Goal: Task Accomplishment & Management: Complete application form

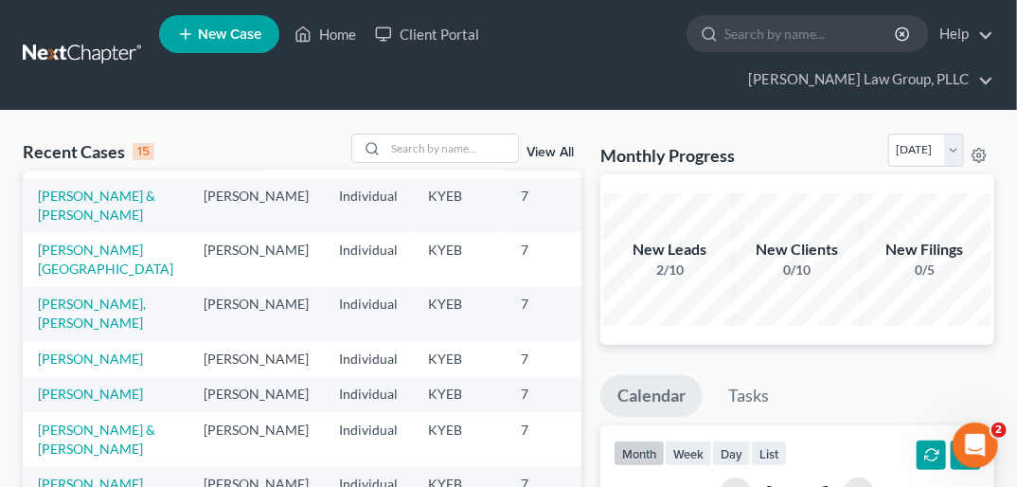
scroll to position [353, 0]
click at [64, 398] on link "[PERSON_NAME]" at bounding box center [90, 393] width 105 height 16
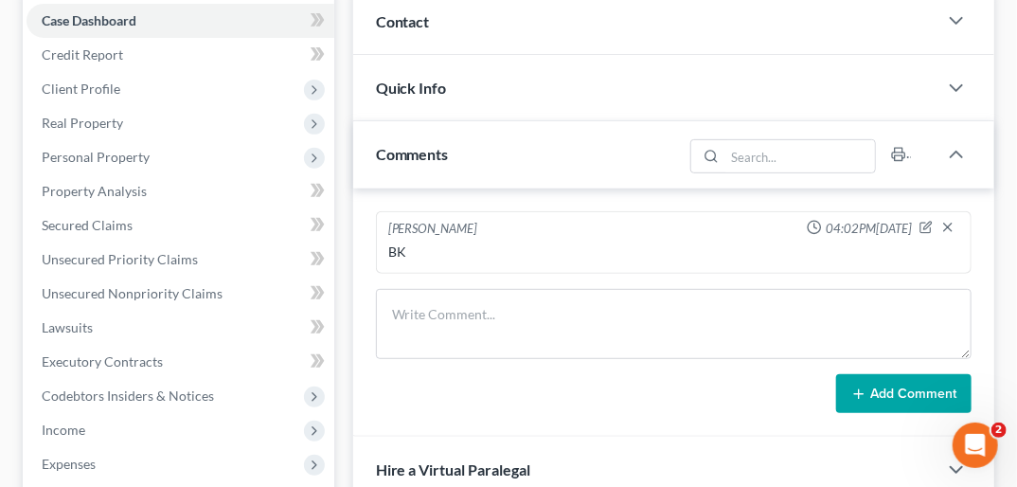
scroll to position [239, 0]
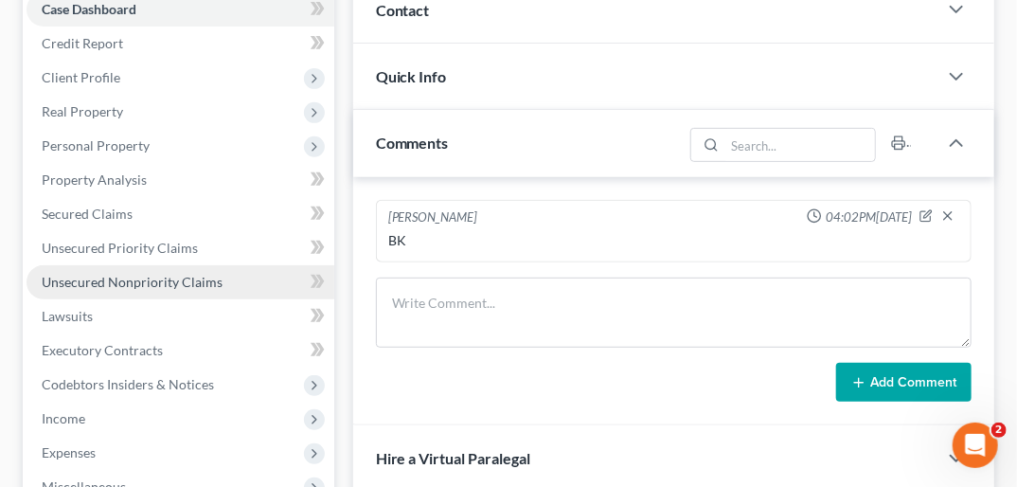
click at [201, 274] on span "Unsecured Nonpriority Claims" at bounding box center [132, 282] width 181 height 16
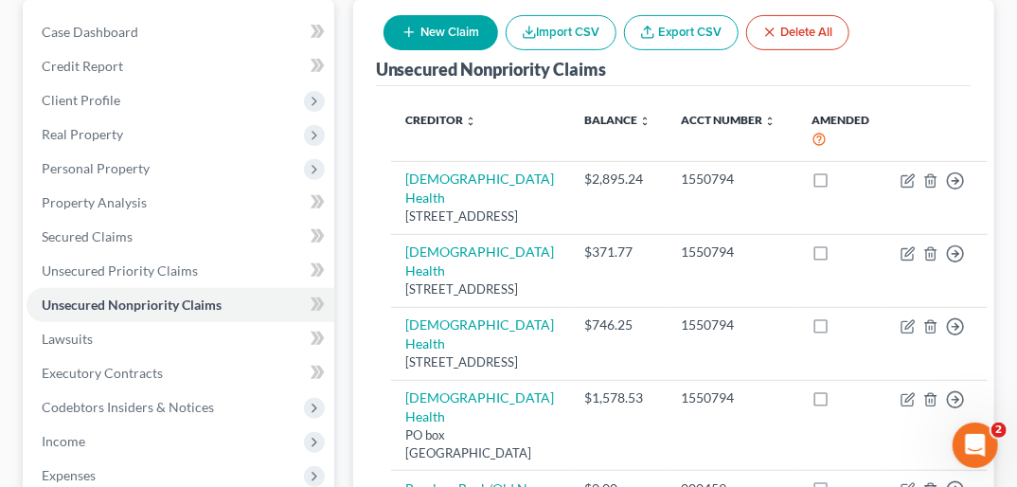
scroll to position [220, 0]
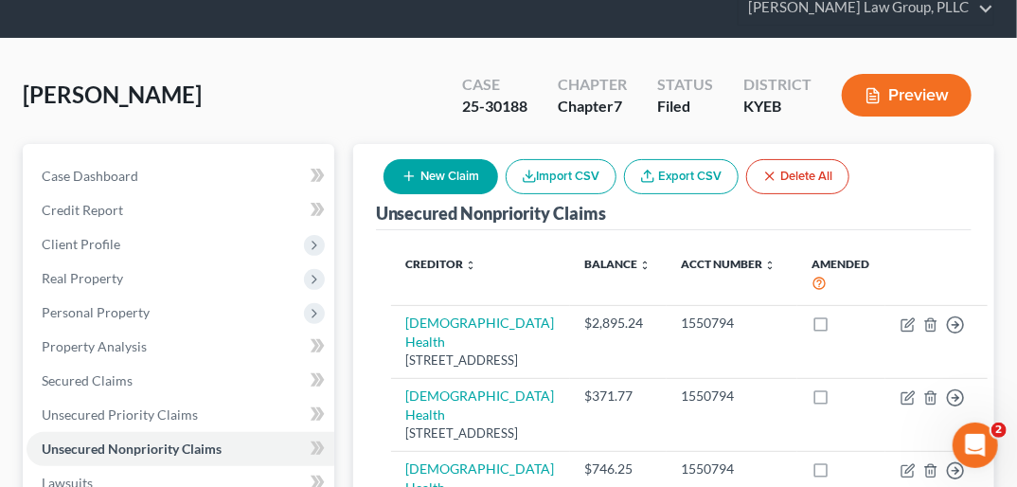
scroll to position [0, 0]
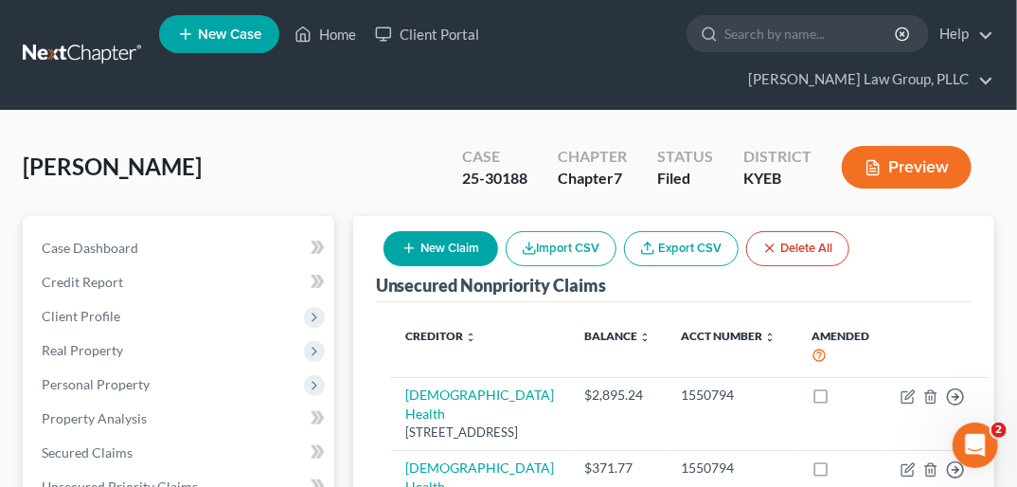
click at [700, 146] on div "Status" at bounding box center [685, 157] width 56 height 22
click at [463, 231] on button "New Claim" at bounding box center [440, 248] width 115 height 35
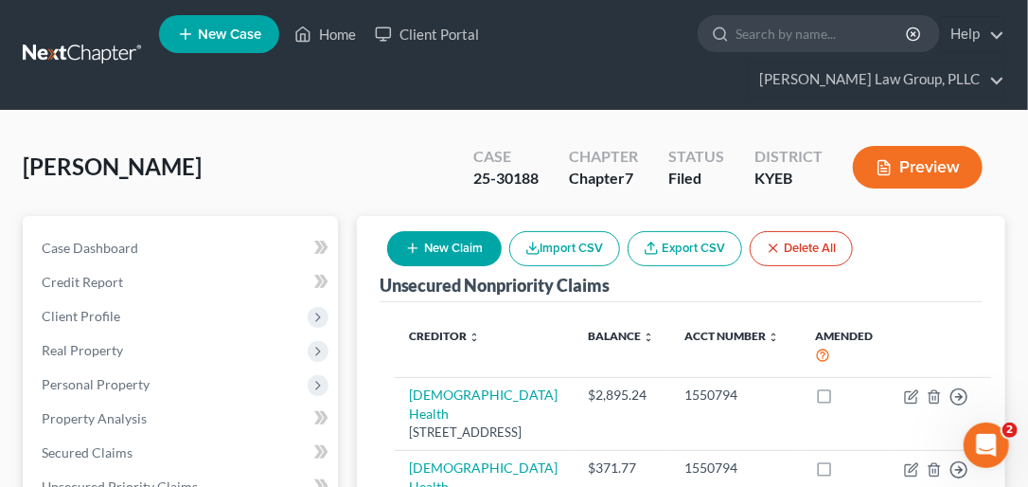
select select "0"
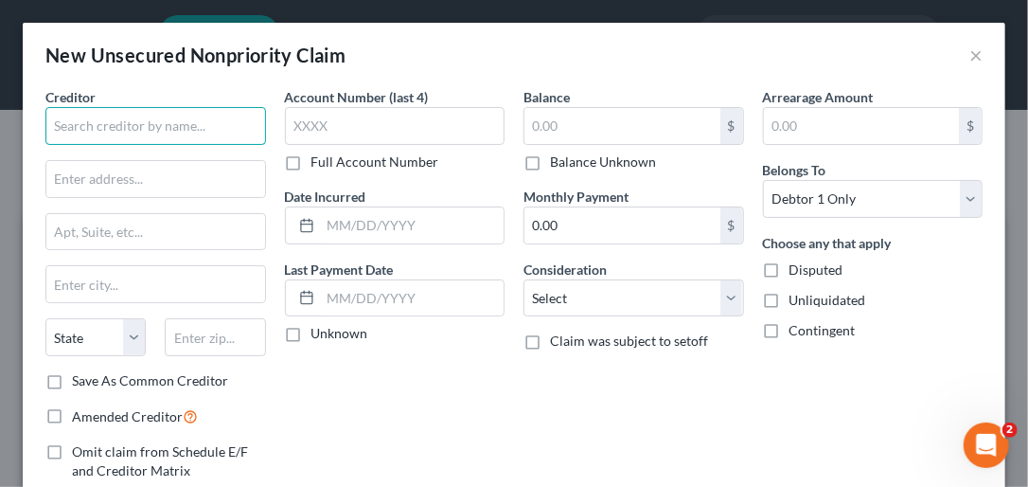
click at [159, 115] on input "text" at bounding box center [155, 126] width 221 height 38
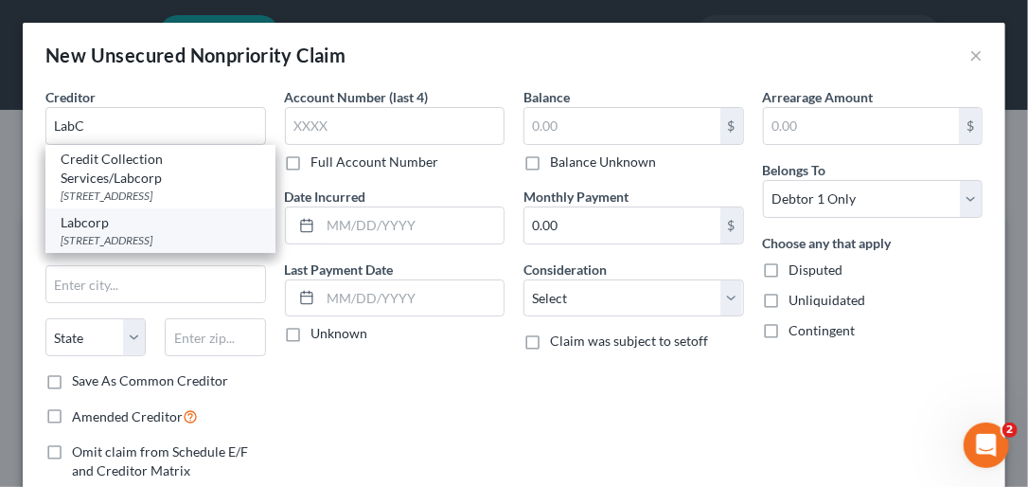
click at [138, 224] on div "Labcorp" at bounding box center [161, 222] width 200 height 19
type input "Labcorp"
type input "PO Box 2240"
type input "[GEOGRAPHIC_DATA]"
select select "28"
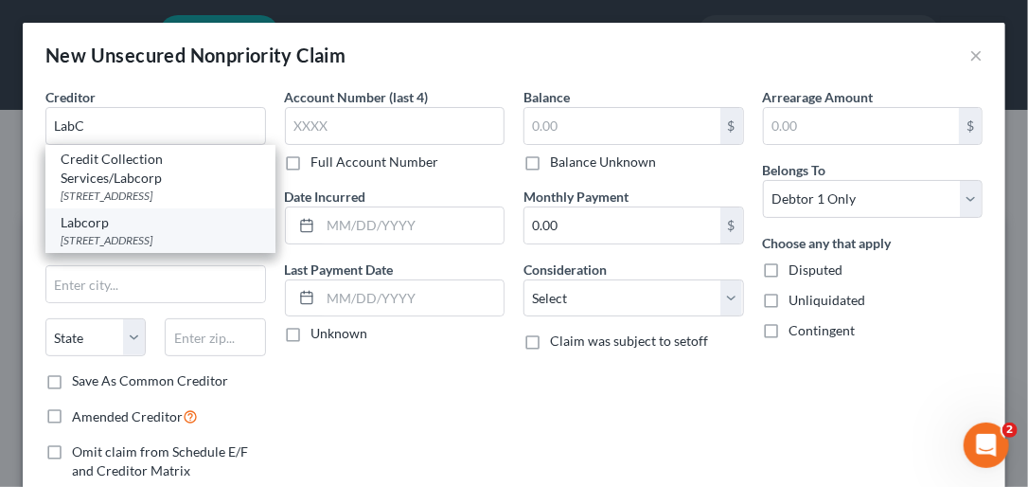
type input "27216"
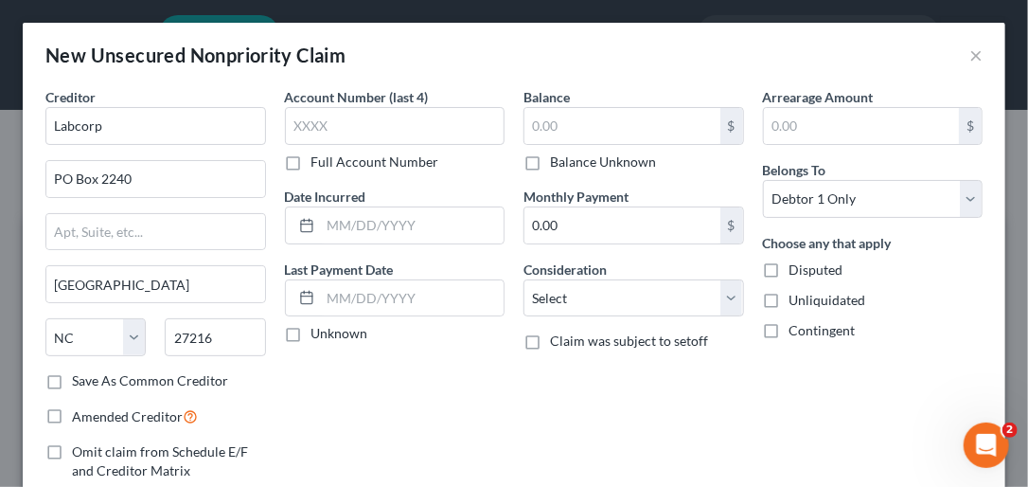
click at [72, 375] on label "Save As Common Creditor" at bounding box center [150, 380] width 156 height 19
click at [80, 375] on input "Save As Common Creditor" at bounding box center [86, 377] width 12 height 12
checkbox input "true"
click at [311, 165] on label "Full Account Number" at bounding box center [375, 161] width 128 height 19
click at [319, 165] on input "Full Account Number" at bounding box center [325, 158] width 12 height 12
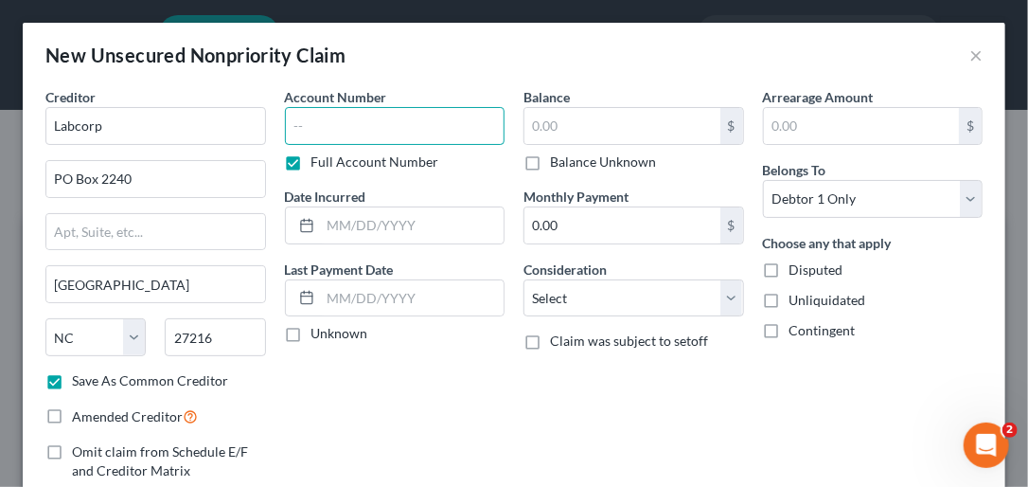
click at [310, 114] on input "text" at bounding box center [395, 126] width 221 height 38
type input "38354386"
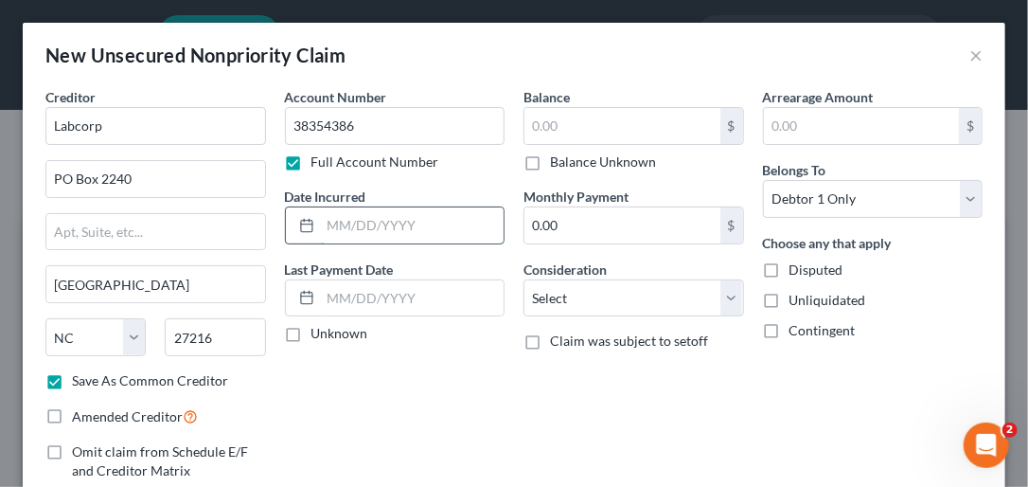
click at [333, 222] on input "text" at bounding box center [413, 225] width 184 height 36
type input "0"
type input "[DATE]"
click at [311, 330] on label "Unknown" at bounding box center [339, 333] width 57 height 19
click at [319, 330] on input "Unknown" at bounding box center [325, 330] width 12 height 12
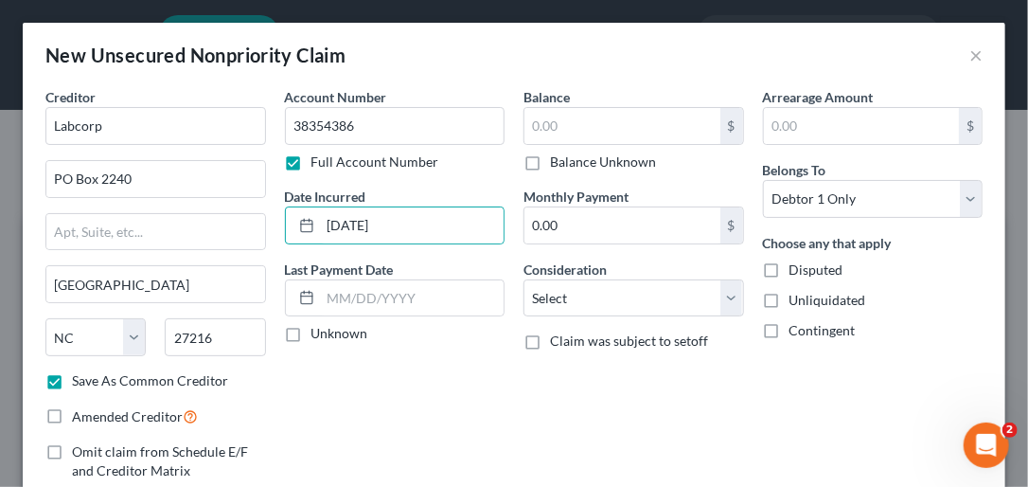
checkbox input "true"
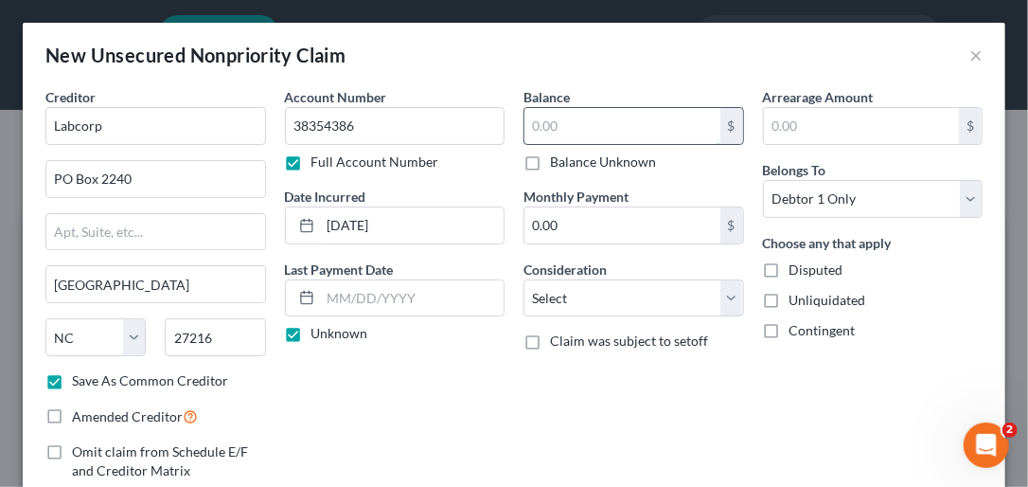
click at [555, 118] on input "text" at bounding box center [622, 126] width 196 height 36
type input "42.88"
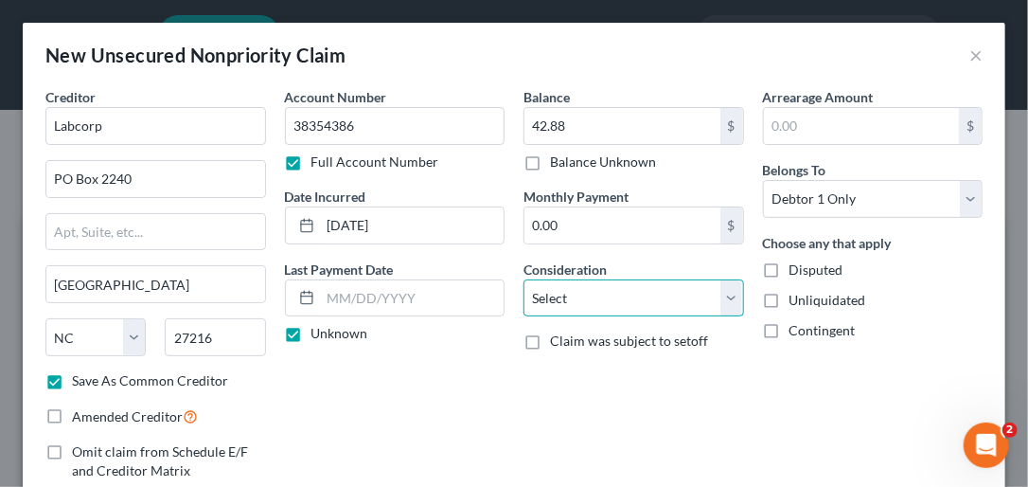
click at [718, 292] on select "Select Cable / Satellite Services Collection Agency Credit Card Debt Debt Couns…" at bounding box center [633, 298] width 221 height 38
select select "9"
click at [523, 279] on select "Select Cable / Satellite Services Collection Agency Credit Card Debt Debt Couns…" at bounding box center [633, 298] width 221 height 38
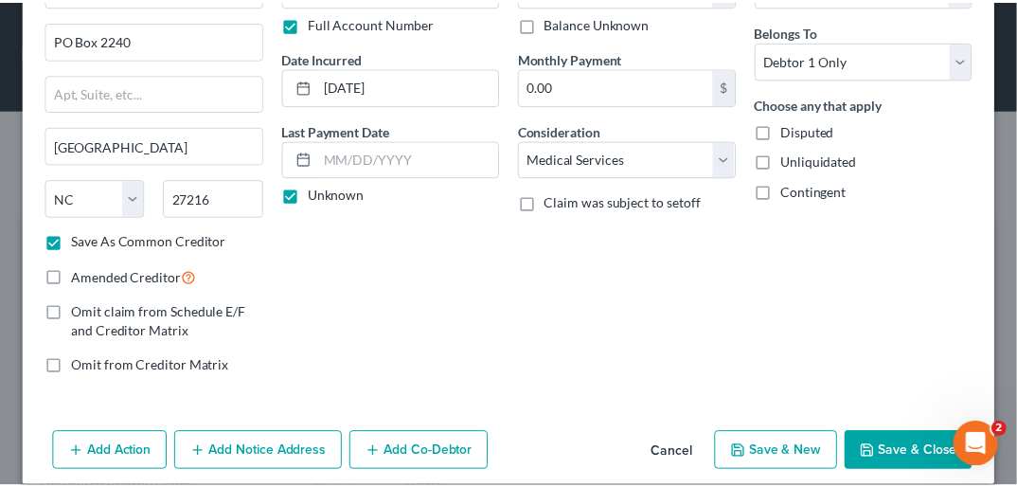
scroll to position [143, 0]
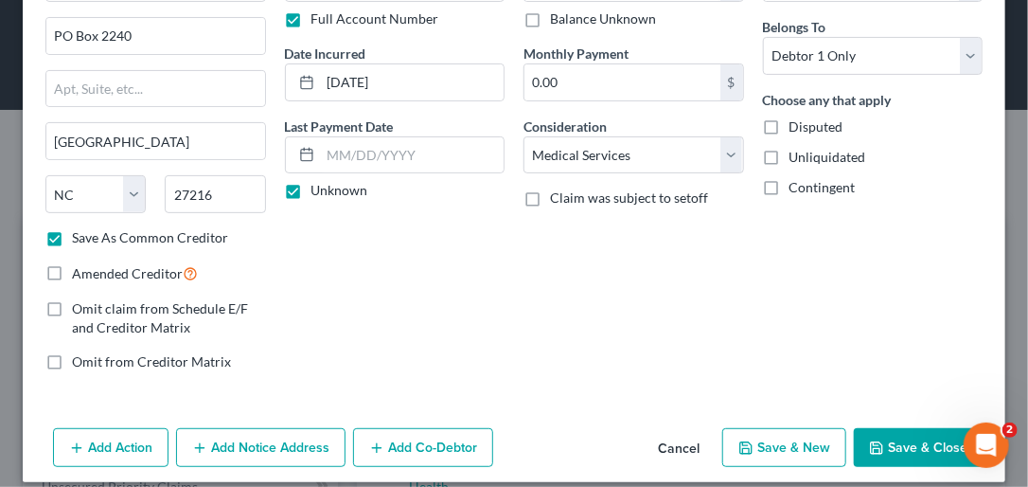
click at [724, 434] on button "Save & Close" at bounding box center [918, 448] width 129 height 40
checkbox input "false"
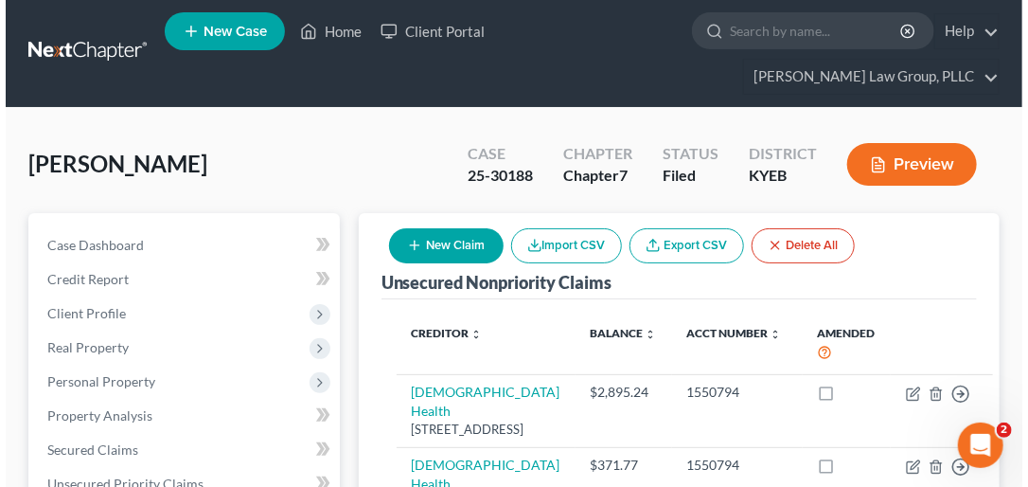
scroll to position [0, 0]
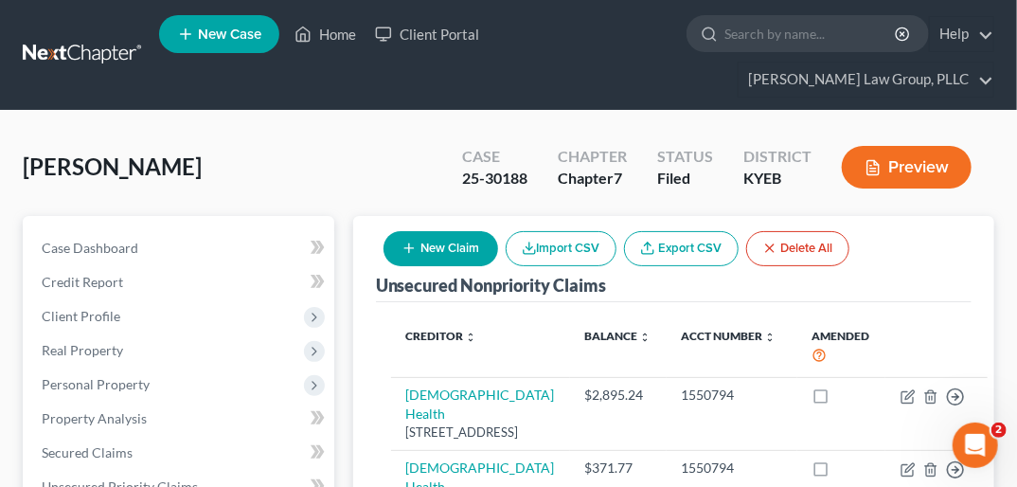
click at [434, 231] on button "New Claim" at bounding box center [440, 248] width 115 height 35
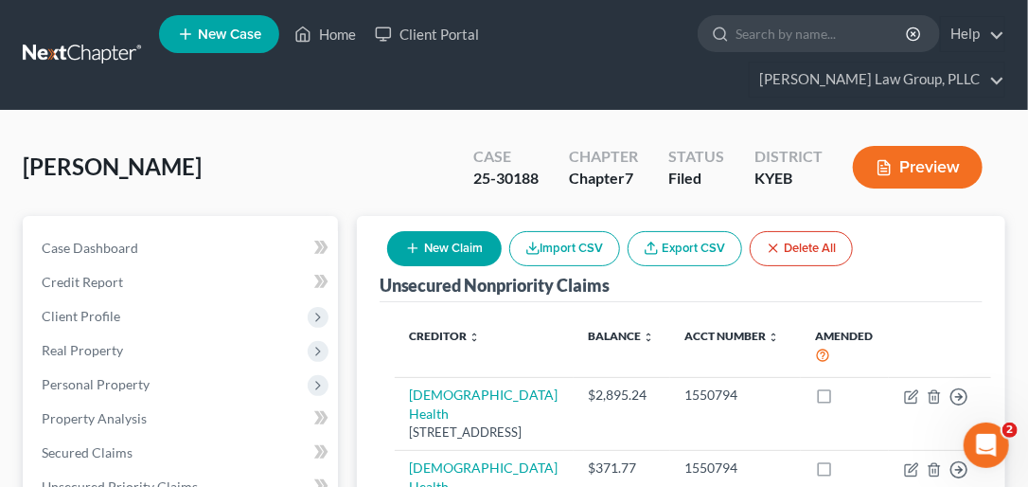
select select "0"
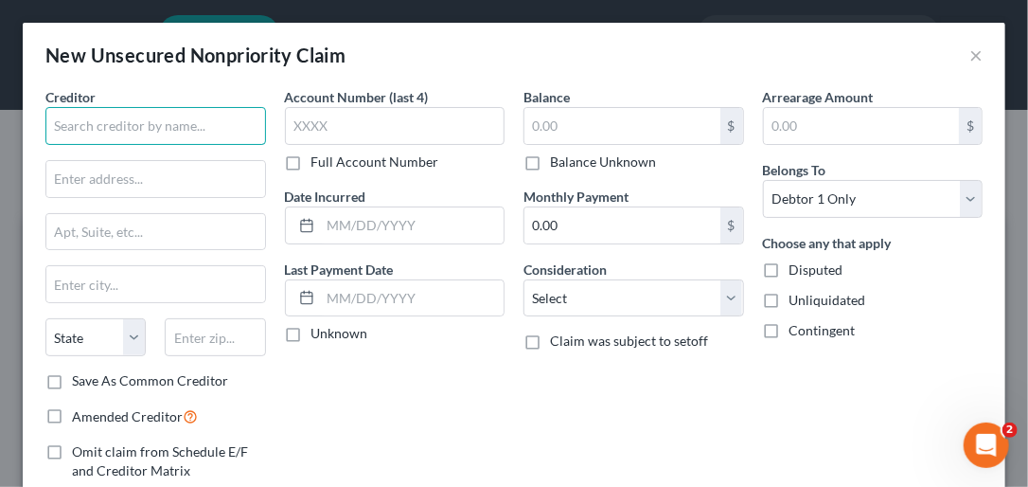
click at [224, 132] on input "text" at bounding box center [155, 126] width 221 height 38
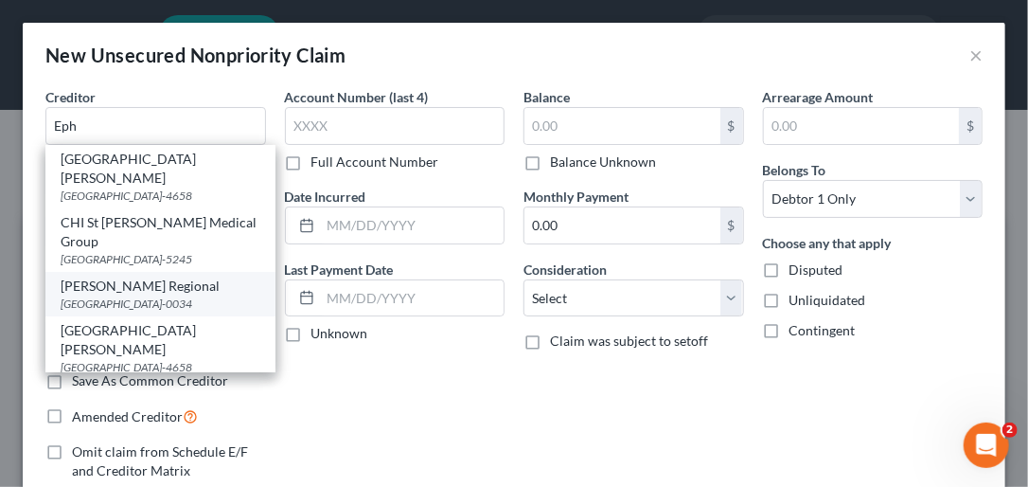
click at [197, 283] on div "[PERSON_NAME] Regional" at bounding box center [161, 285] width 200 height 19
type input "[PERSON_NAME] Regional"
type input "PO Box 580034"
type input "Charlotte"
select select "28"
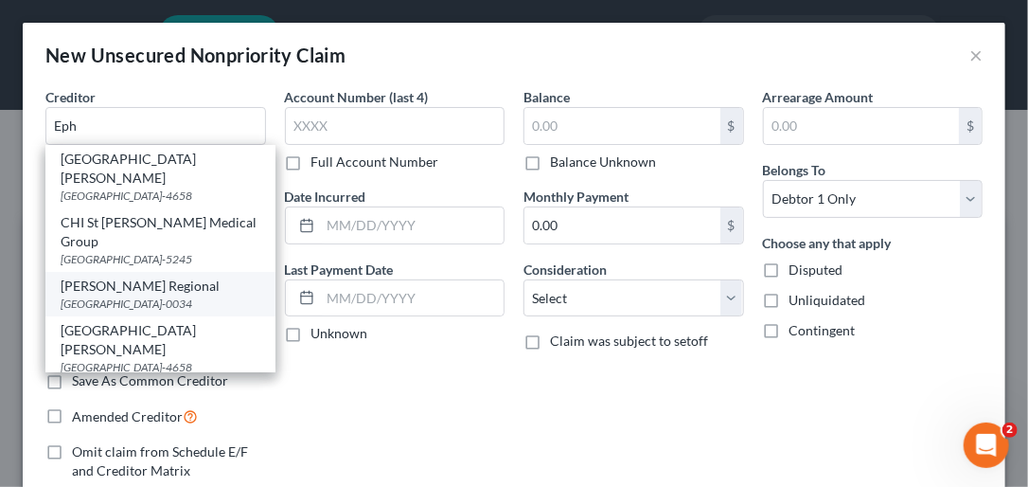
type input "28258-0034"
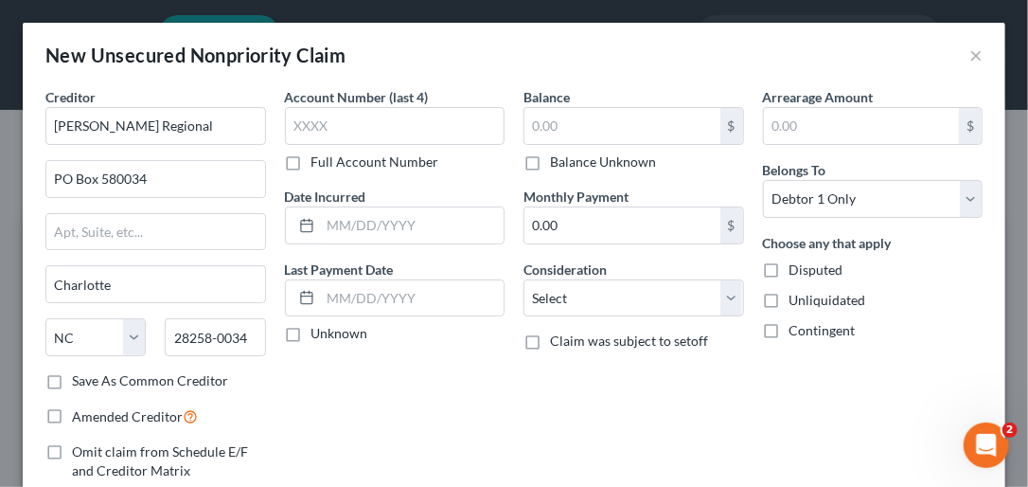
click at [72, 380] on label "Save As Common Creditor" at bounding box center [150, 380] width 156 height 19
click at [80, 380] on input "Save As Common Creditor" at bounding box center [86, 377] width 12 height 12
checkbox input "true"
click at [311, 159] on label "Full Account Number" at bounding box center [375, 161] width 128 height 19
click at [319, 159] on input "Full Account Number" at bounding box center [325, 158] width 12 height 12
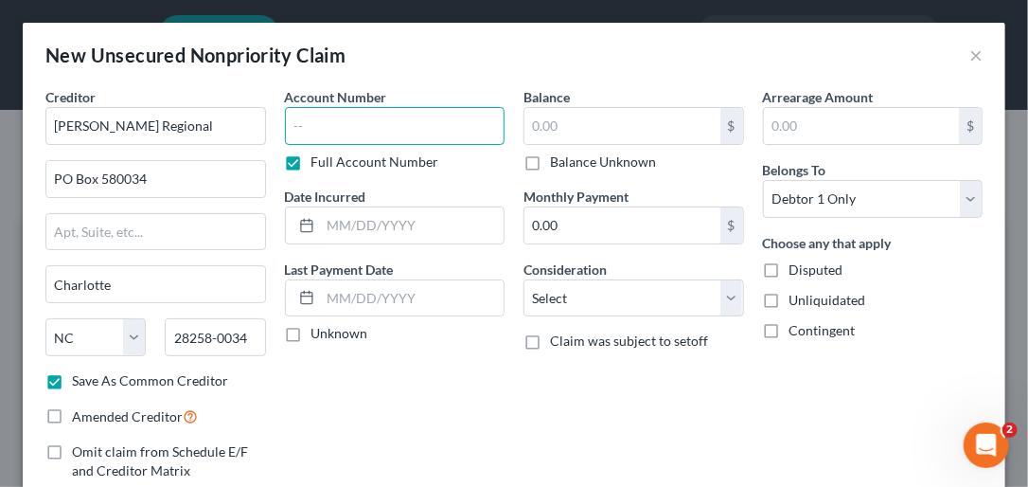
click at [299, 133] on input "text" at bounding box center [395, 126] width 221 height 38
type input "W00000321664"
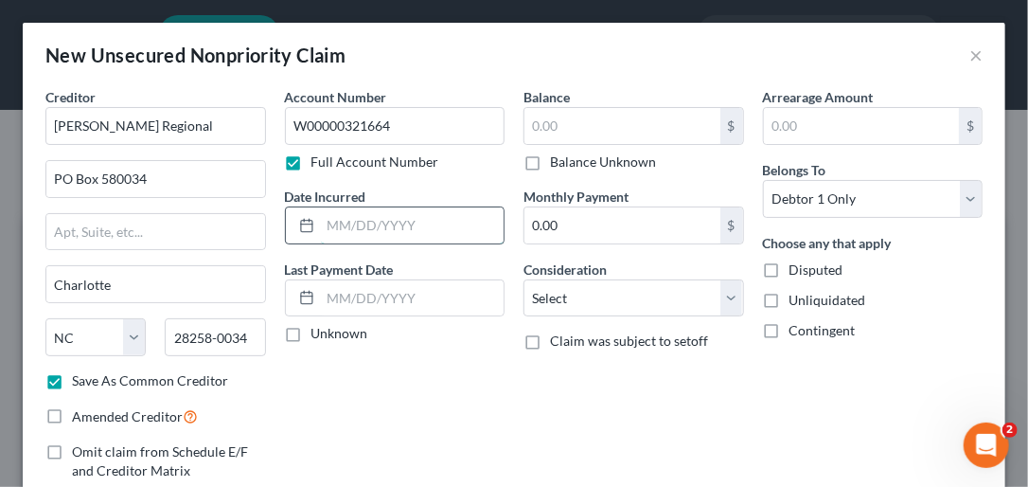
click at [343, 220] on input "text" at bounding box center [413, 225] width 184 height 36
type input "[DATE]"
click at [550, 110] on input "text" at bounding box center [622, 126] width 196 height 36
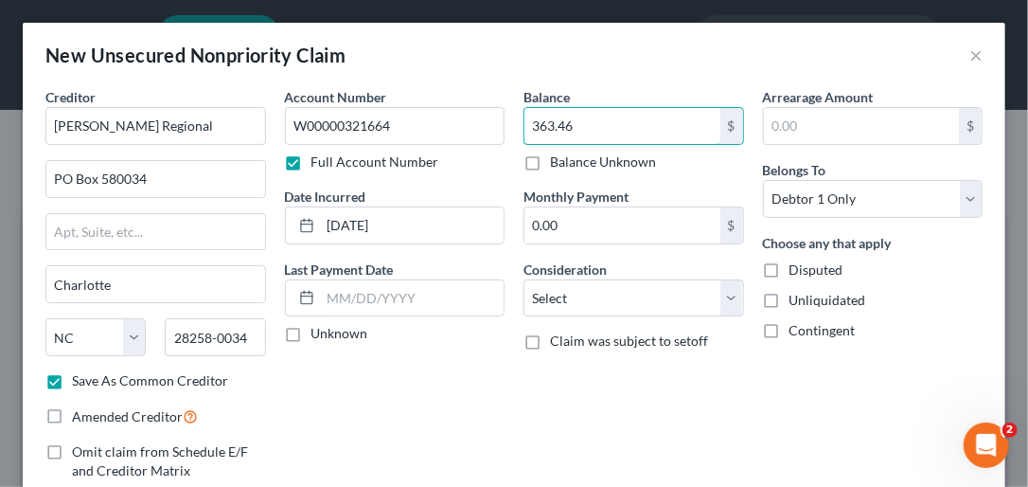
type input "363.46"
click at [550, 341] on label "Claim was subject to setoff" at bounding box center [629, 340] width 158 height 19
click at [558, 341] on input "Claim was subject to setoff" at bounding box center [564, 337] width 12 height 12
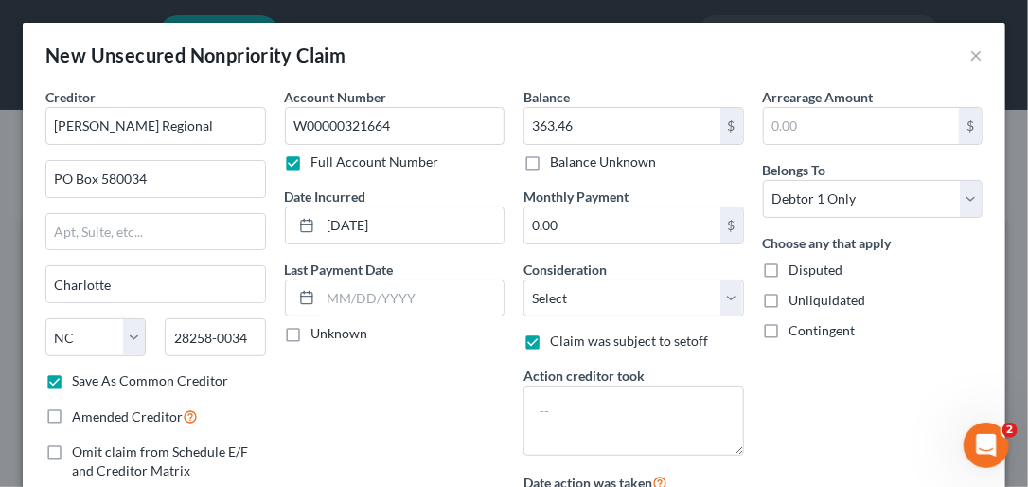
click at [550, 341] on label "Claim was subject to setoff" at bounding box center [629, 340] width 158 height 19
click at [558, 341] on input "Claim was subject to setoff" at bounding box center [564, 337] width 12 height 12
checkbox input "false"
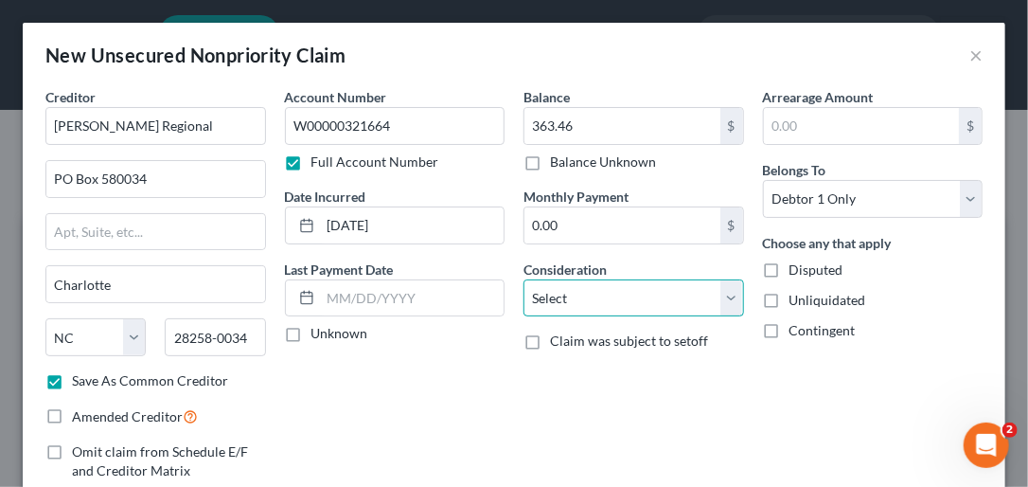
click at [724, 286] on select "Select Cable / Satellite Services Collection Agency Credit Card Debt Debt Couns…" at bounding box center [633, 298] width 221 height 38
select select "9"
click at [523, 279] on select "Select Cable / Satellite Services Collection Agency Credit Card Debt Debt Couns…" at bounding box center [633, 298] width 221 height 38
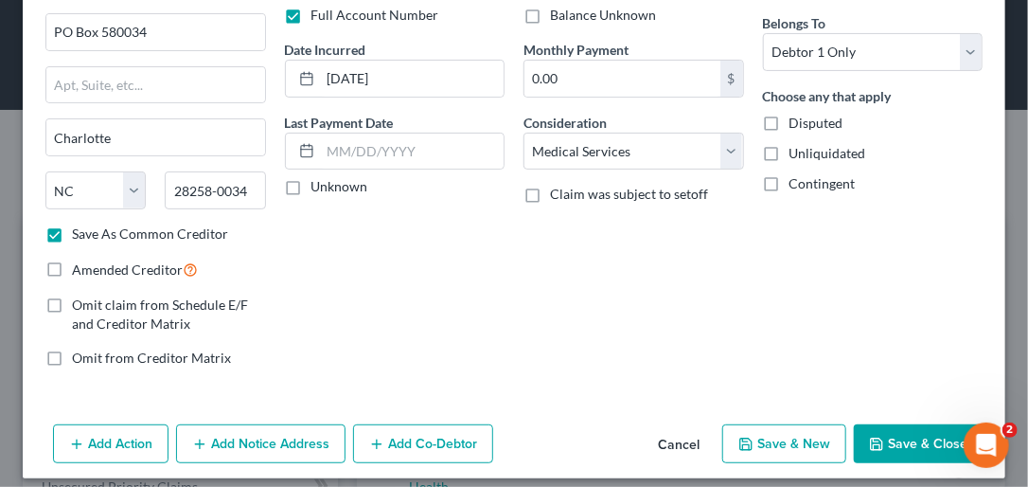
scroll to position [159, 0]
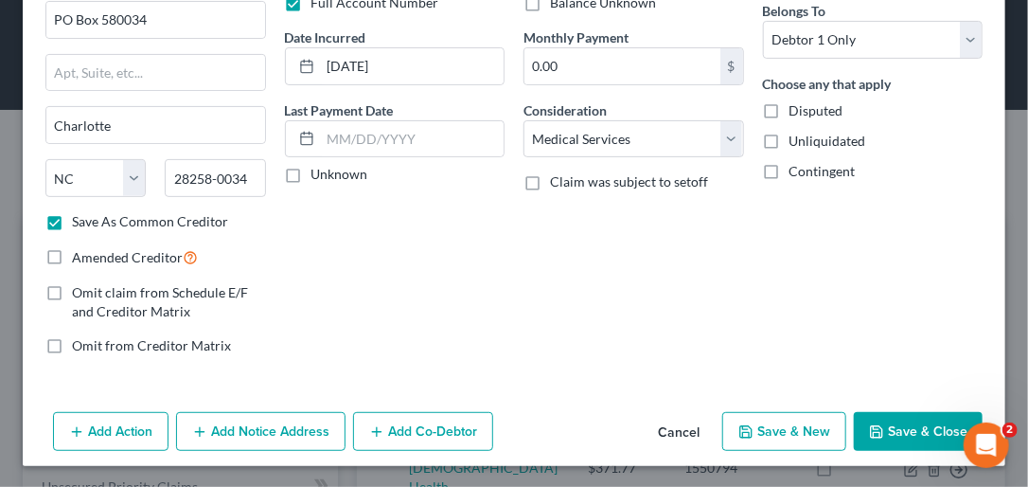
click at [724, 424] on button "Save & New" at bounding box center [784, 432] width 124 height 40
checkbox input "false"
select select "0"
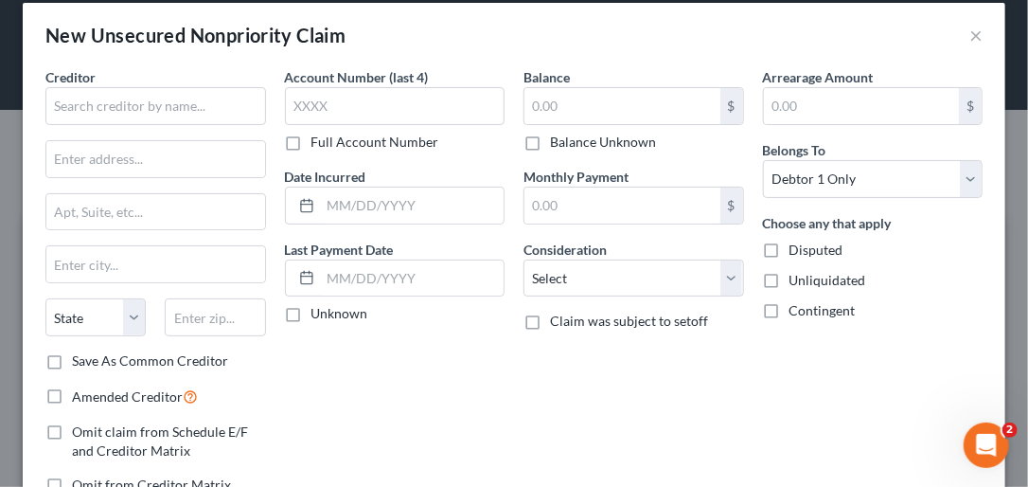
scroll to position [0, 0]
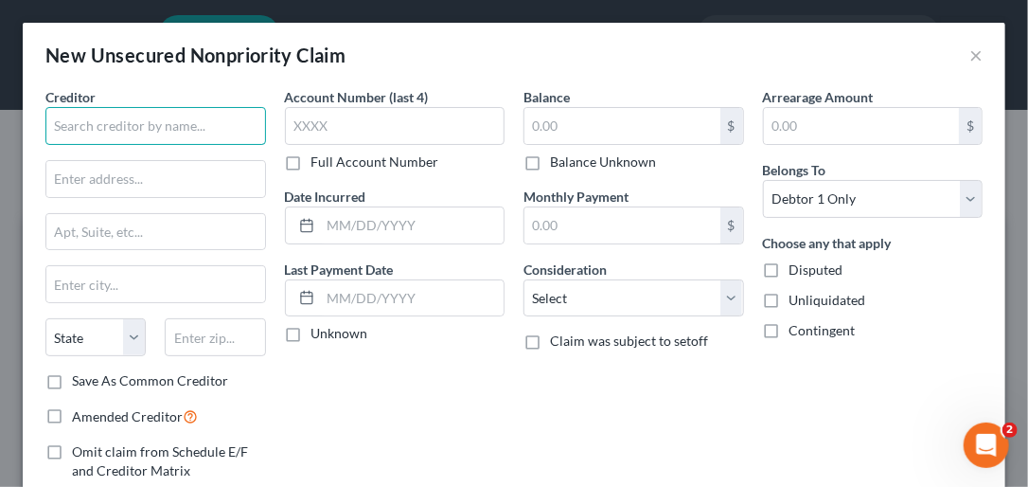
click at [80, 123] on input "text" at bounding box center [155, 126] width 221 height 38
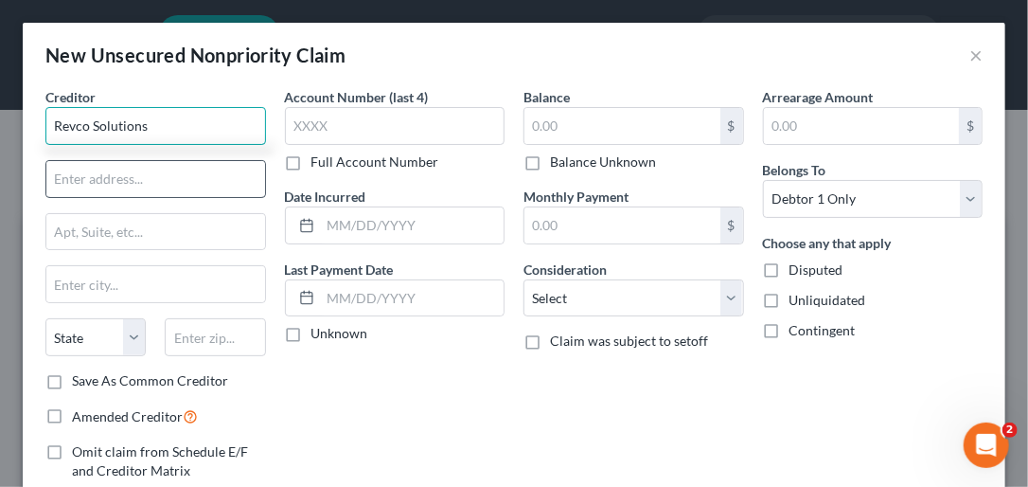
type input "Revco Solutions"
click at [94, 176] on input "text" at bounding box center [155, 179] width 219 height 36
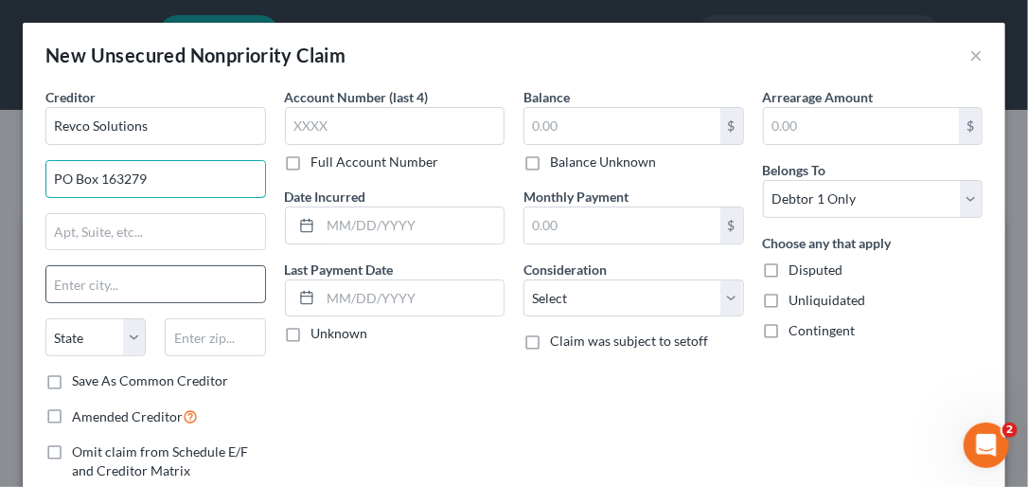
type input "PO Box 163279"
click at [86, 292] on input "text" at bounding box center [155, 284] width 219 height 36
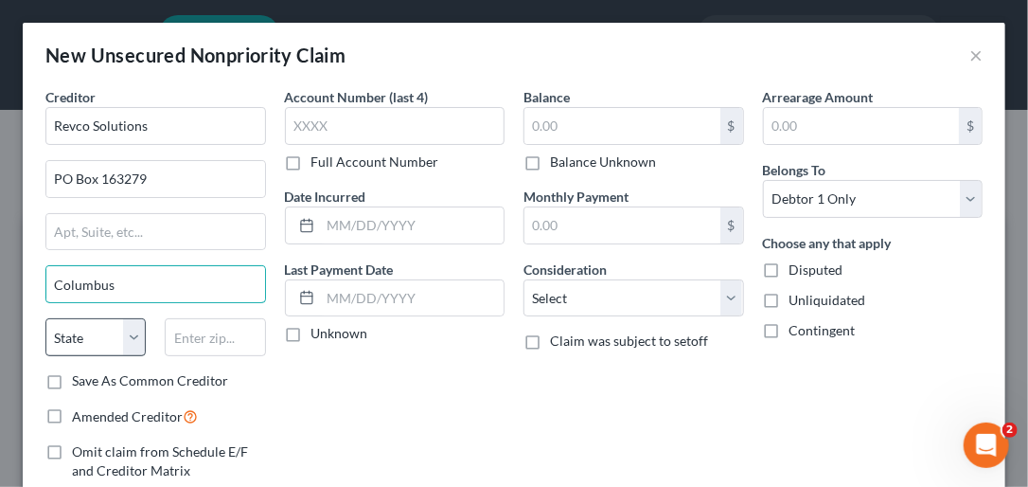
type input "Columbus"
click at [133, 336] on select "State [US_STATE] AK AR AZ CA CO CT DE DC [GEOGRAPHIC_DATA] [GEOGRAPHIC_DATA] GU…" at bounding box center [95, 337] width 100 height 38
select select "36"
click at [45, 318] on select "State [US_STATE] AK AR AZ CA CO CT DE DC [GEOGRAPHIC_DATA] [GEOGRAPHIC_DATA] GU…" at bounding box center [95, 337] width 100 height 38
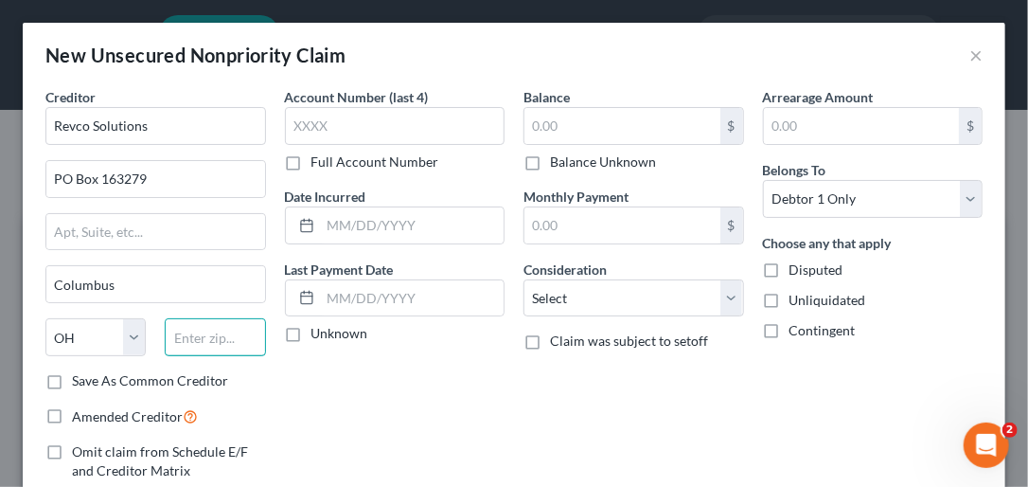
click at [186, 341] on input "text" at bounding box center [215, 337] width 100 height 38
type input "43216"
click at [72, 379] on label "Save As Common Creditor" at bounding box center [150, 380] width 156 height 19
click at [80, 379] on input "Save As Common Creditor" at bounding box center [86, 377] width 12 height 12
checkbox input "true"
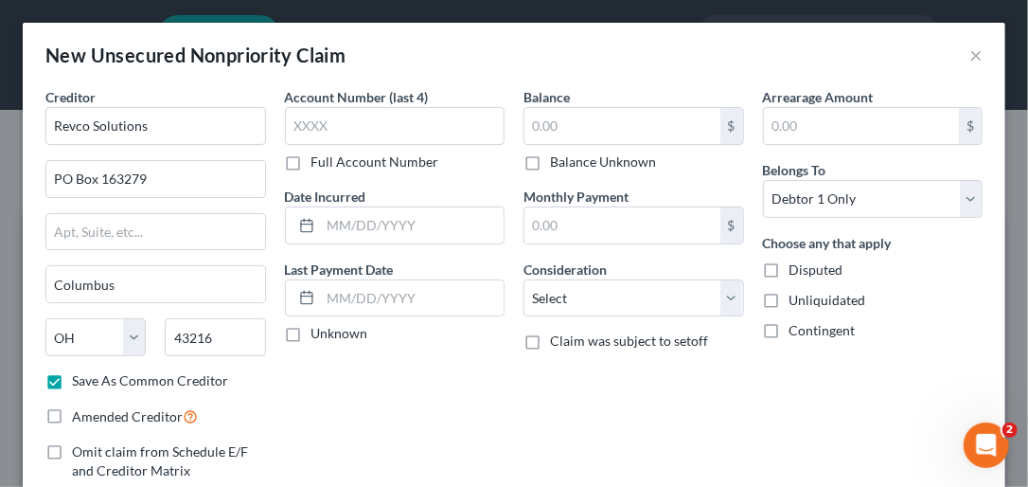
click at [311, 165] on label "Full Account Number" at bounding box center [375, 161] width 128 height 19
click at [319, 165] on input "Full Account Number" at bounding box center [325, 158] width 12 height 12
click at [304, 139] on input "text" at bounding box center [395, 126] width 221 height 38
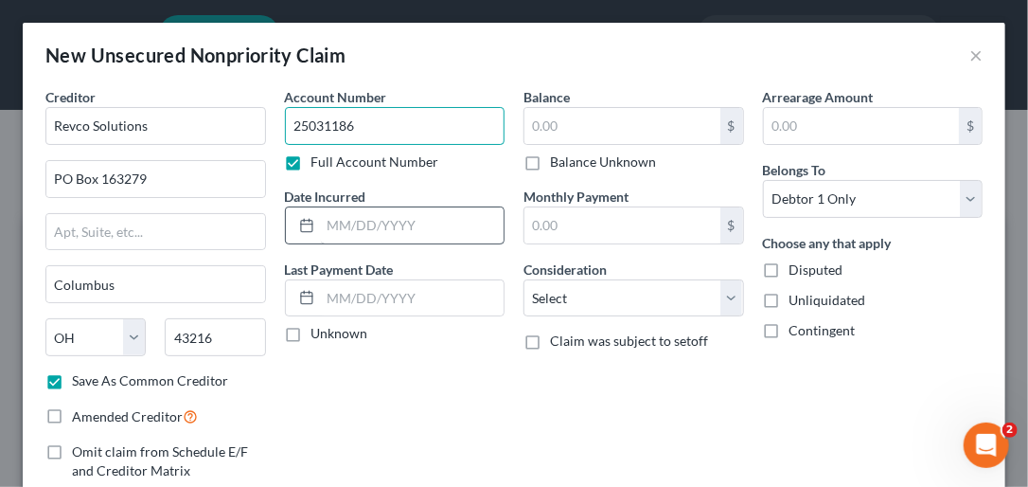
type input "25031186"
click at [329, 223] on input "text" at bounding box center [413, 225] width 184 height 36
type input "[DATE]"
click at [311, 332] on label "Unknown" at bounding box center [339, 333] width 57 height 19
click at [319, 332] on input "Unknown" at bounding box center [325, 330] width 12 height 12
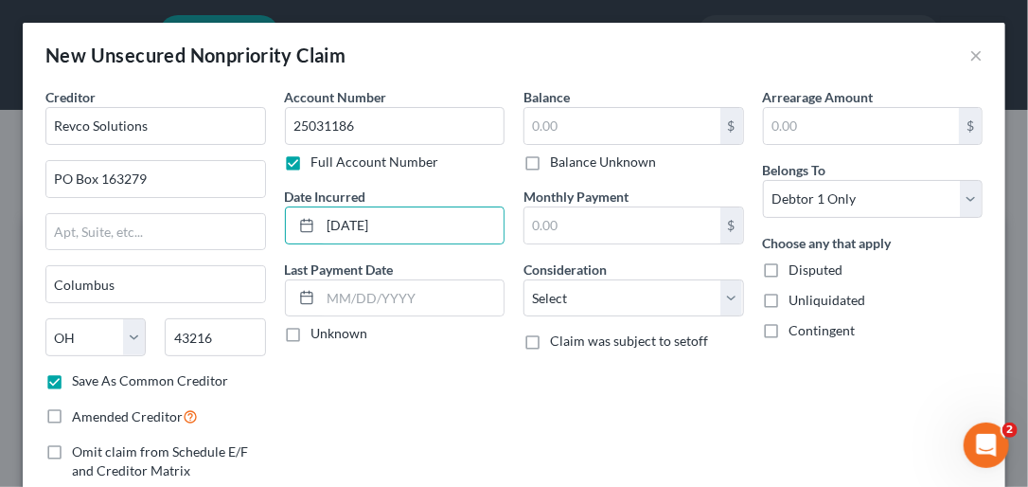
checkbox input "true"
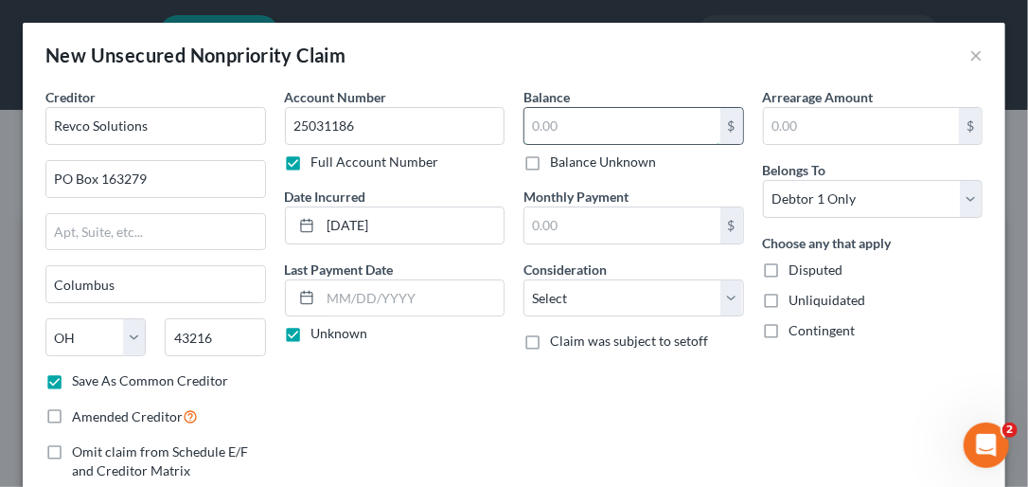
click at [532, 125] on input "text" at bounding box center [622, 126] width 196 height 36
type input "741.75"
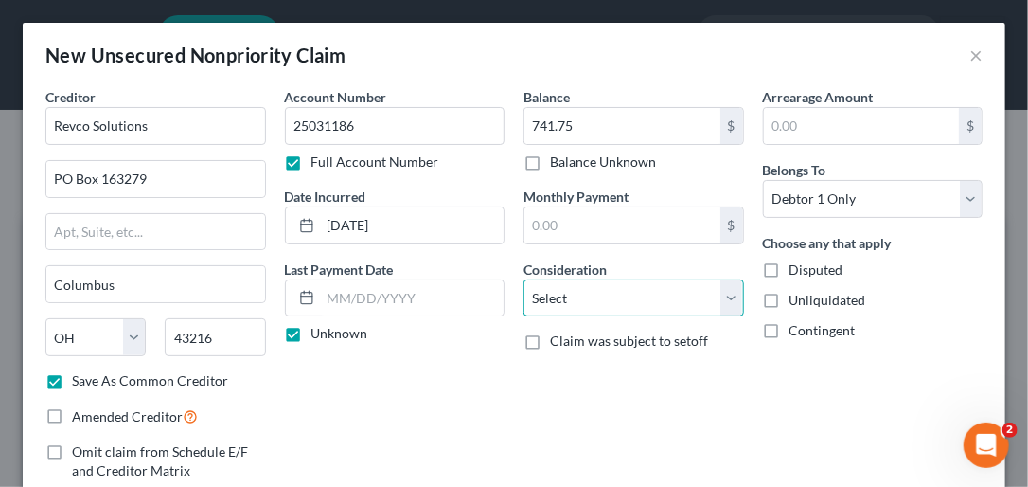
click at [724, 299] on select "Select Cable / Satellite Services Collection Agency Credit Card Debt Debt Couns…" at bounding box center [633, 298] width 221 height 38
select select "9"
click at [523, 279] on select "Select Cable / Satellite Services Collection Agency Credit Card Debt Debt Couns…" at bounding box center [633, 298] width 221 height 38
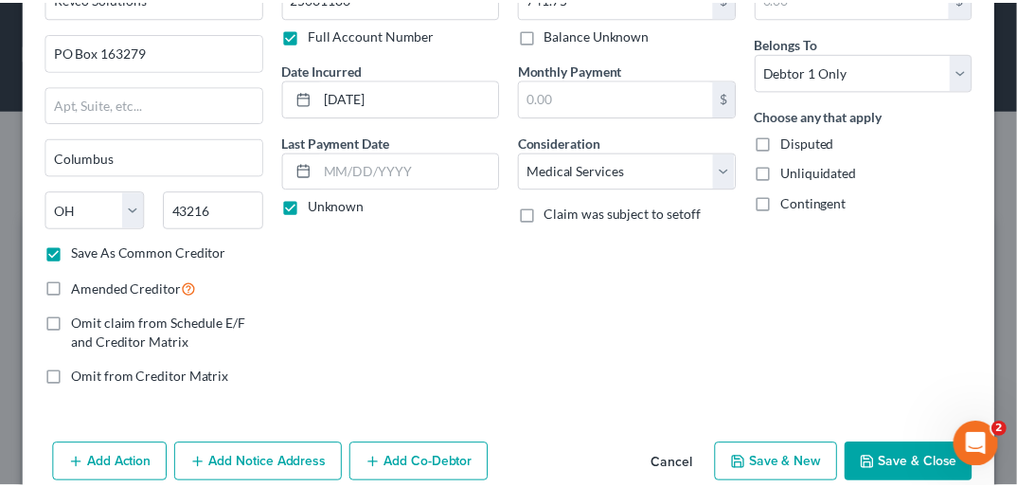
scroll to position [151, 0]
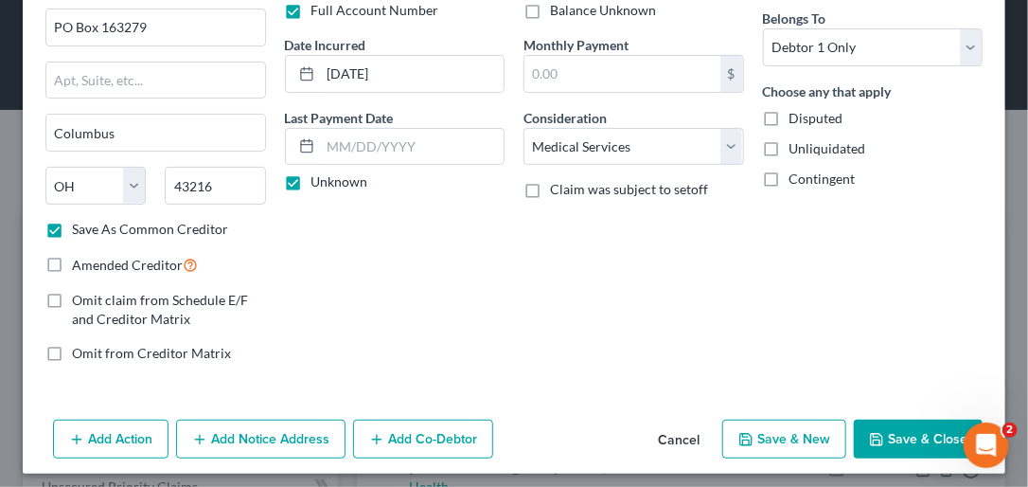
click at [724, 427] on button "Save & New" at bounding box center [784, 439] width 124 height 40
checkbox input "false"
select select "0"
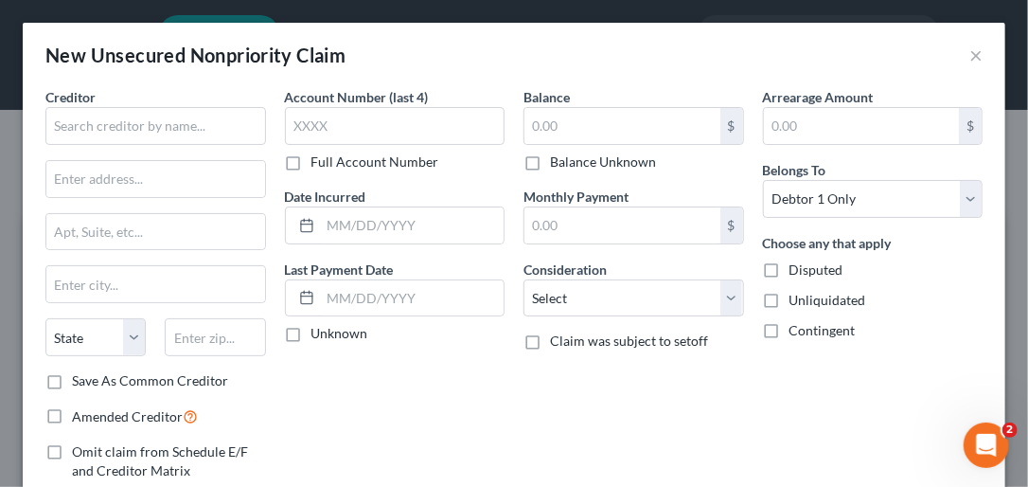
click at [724, 419] on div "Arrearage Amount $ Belongs To * Select Debtor 1 Only Debtor 2 Only Debtor 1 And…" at bounding box center [872, 308] width 239 height 442
click at [724, 60] on button "×" at bounding box center [975, 55] width 13 height 23
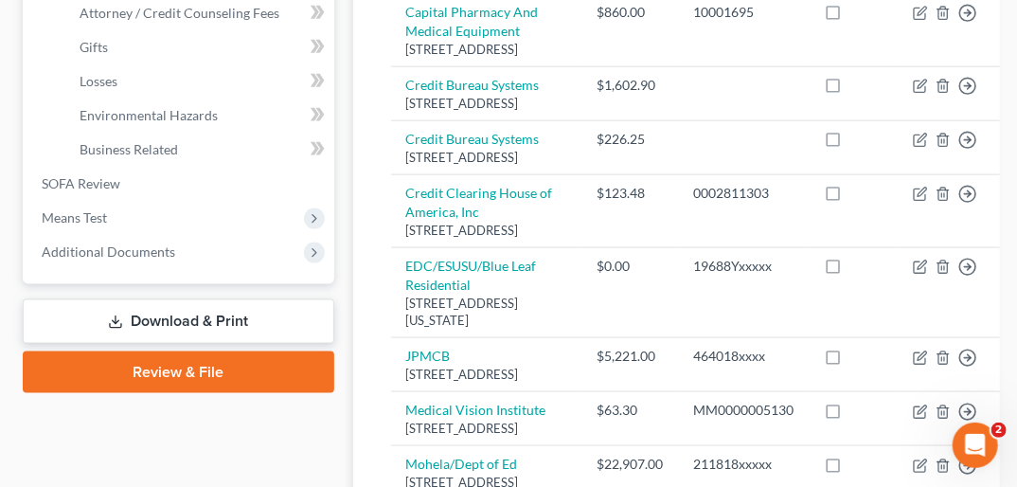
scroll to position [782, 0]
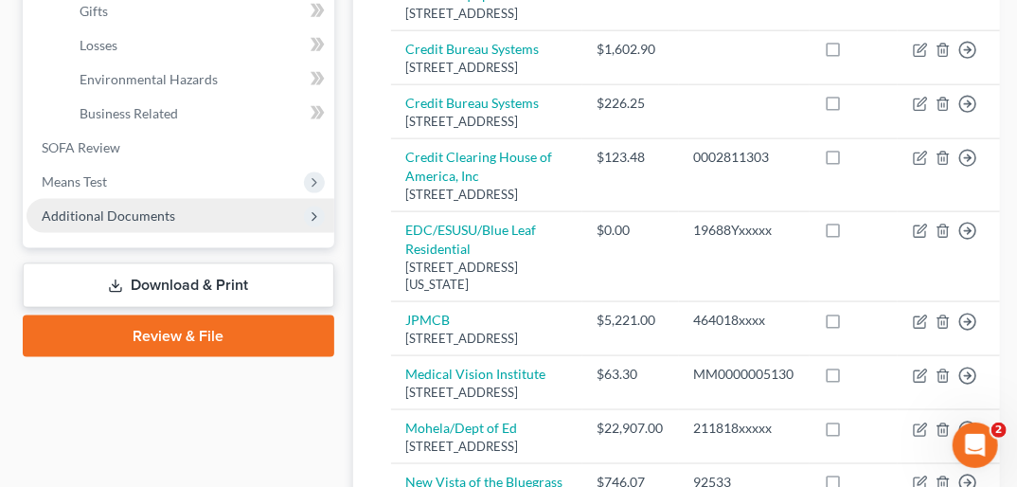
click at [160, 207] on span "Additional Documents" at bounding box center [108, 215] width 133 height 16
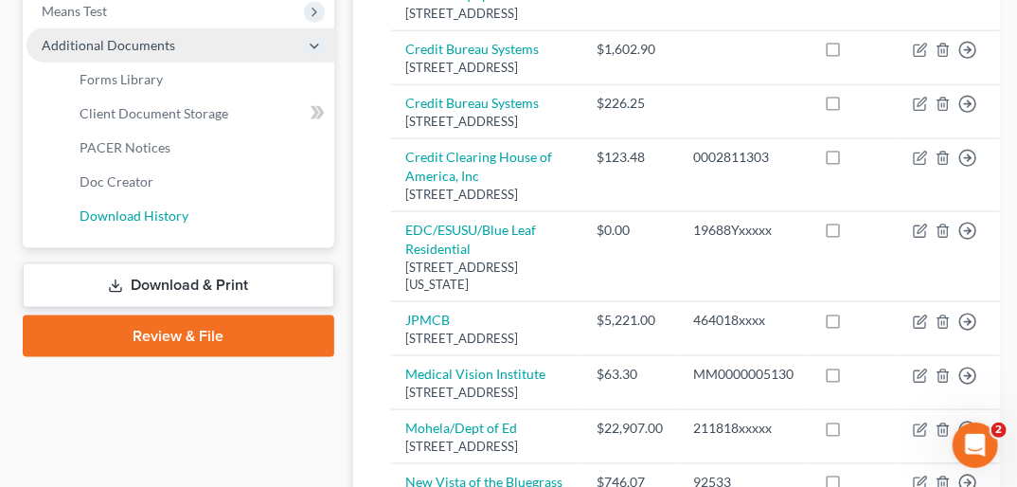
click at [160, 207] on span "Download History" at bounding box center [134, 215] width 109 height 16
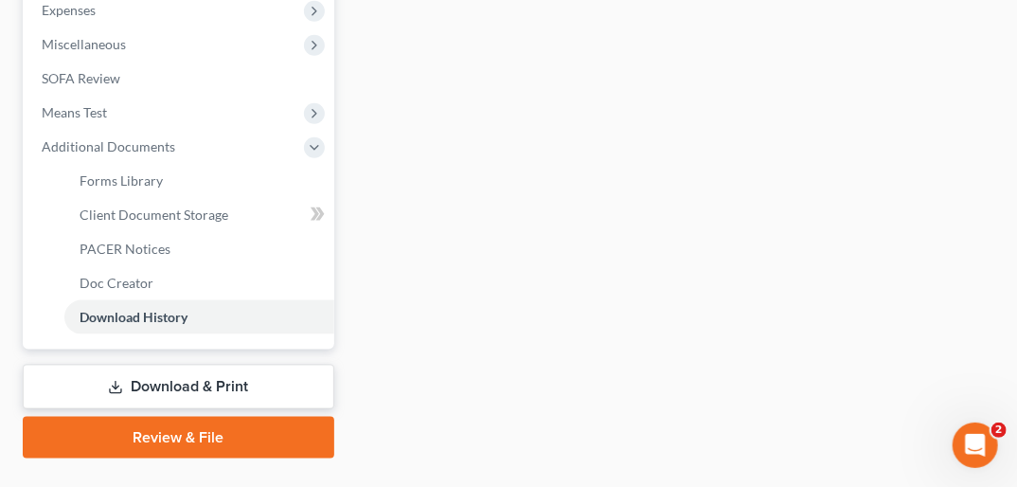
scroll to position [685, 0]
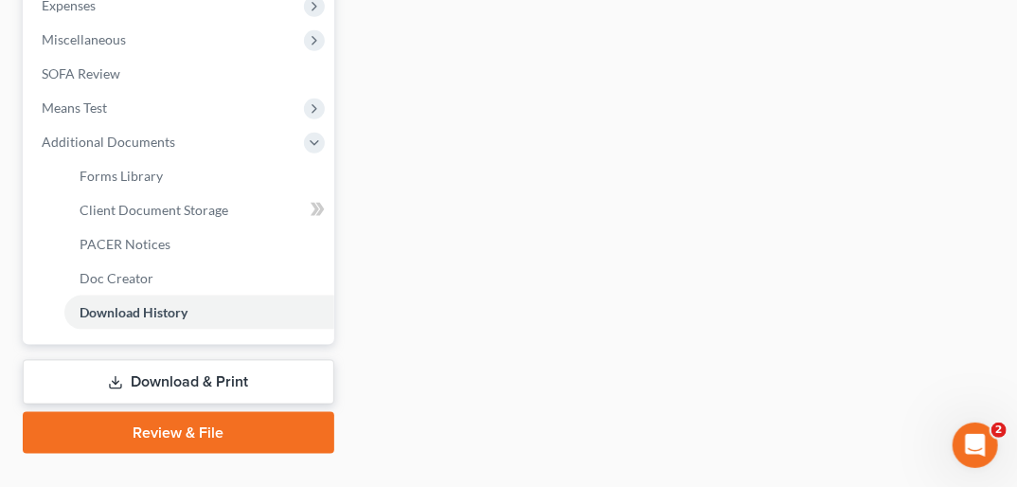
click at [165, 360] on link "Download & Print" at bounding box center [178, 382] width 311 height 44
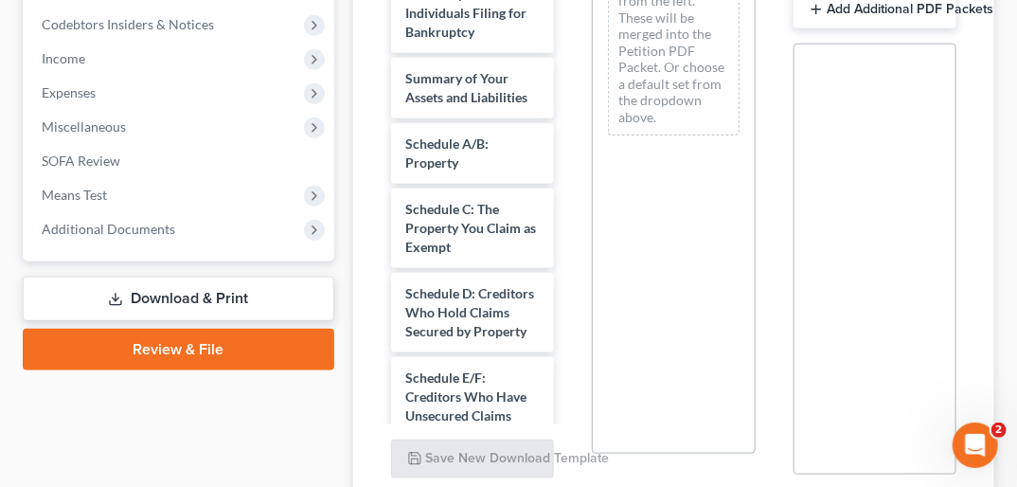
scroll to position [602, 0]
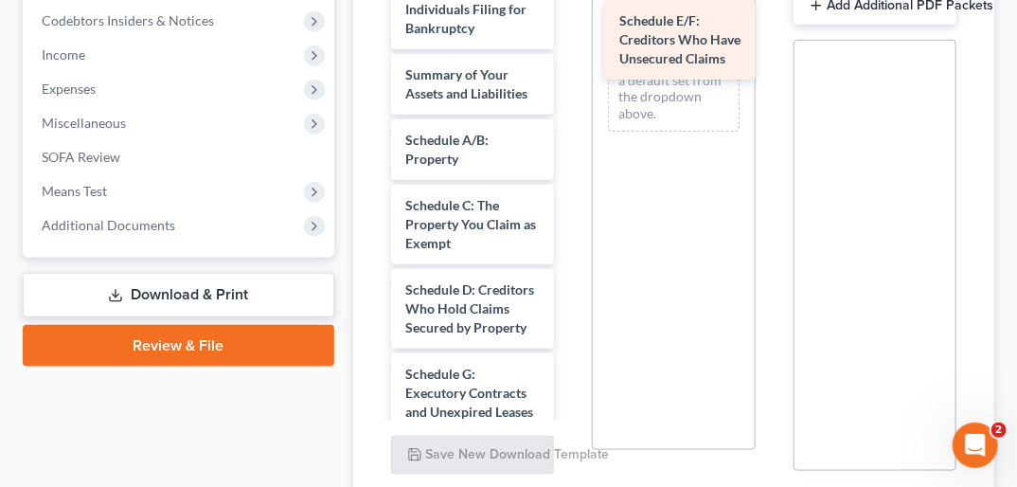
drag, startPoint x: 459, startPoint y: 371, endPoint x: 672, endPoint y: 16, distance: 414.0
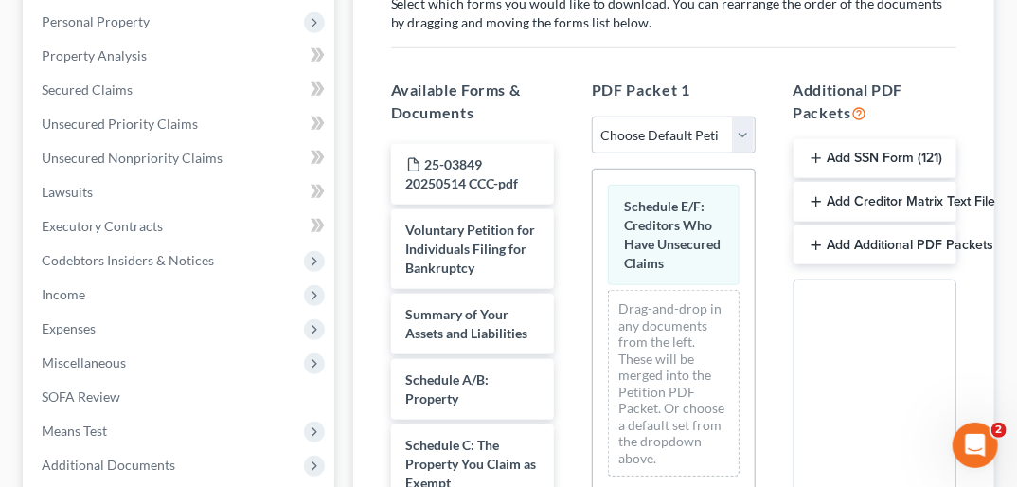
scroll to position [292, 0]
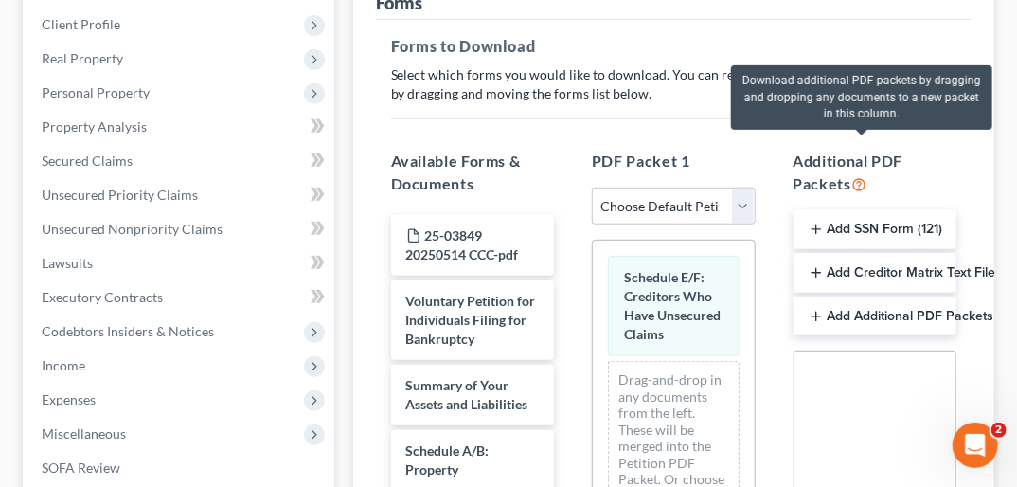
click at [724, 174] on icon at bounding box center [858, 183] width 15 height 18
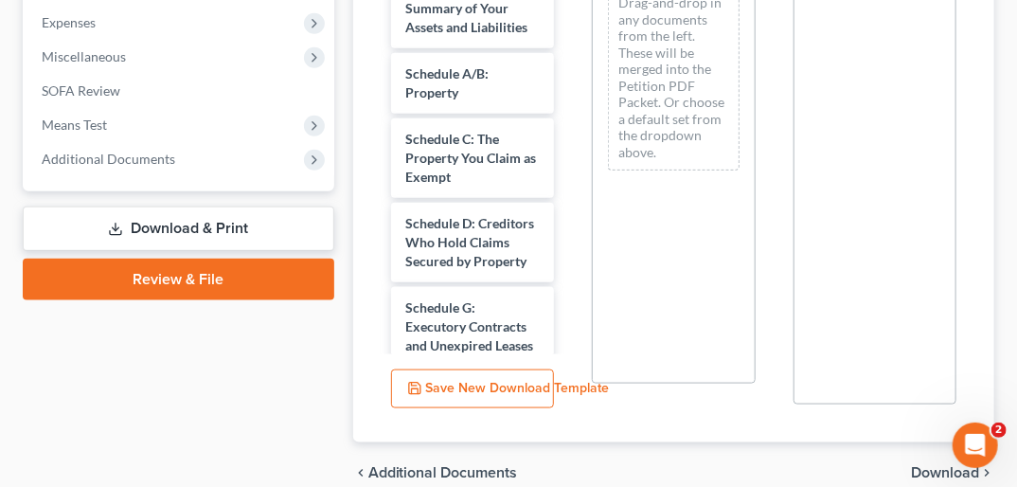
scroll to position [721, 0]
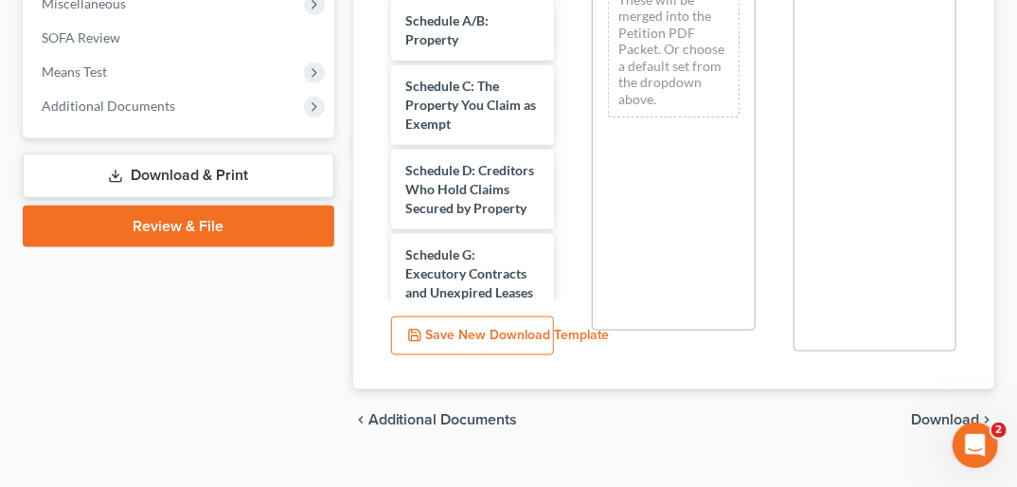
click at [724, 412] on span "Download" at bounding box center [945, 419] width 68 height 15
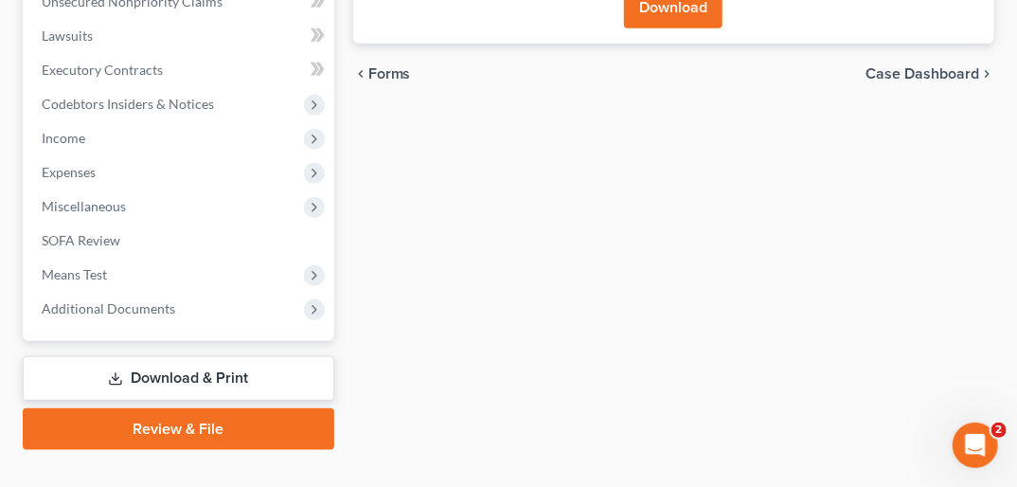
click at [260, 356] on link "Download & Print" at bounding box center [178, 378] width 311 height 44
click at [220, 356] on link "Download & Print" at bounding box center [178, 378] width 311 height 44
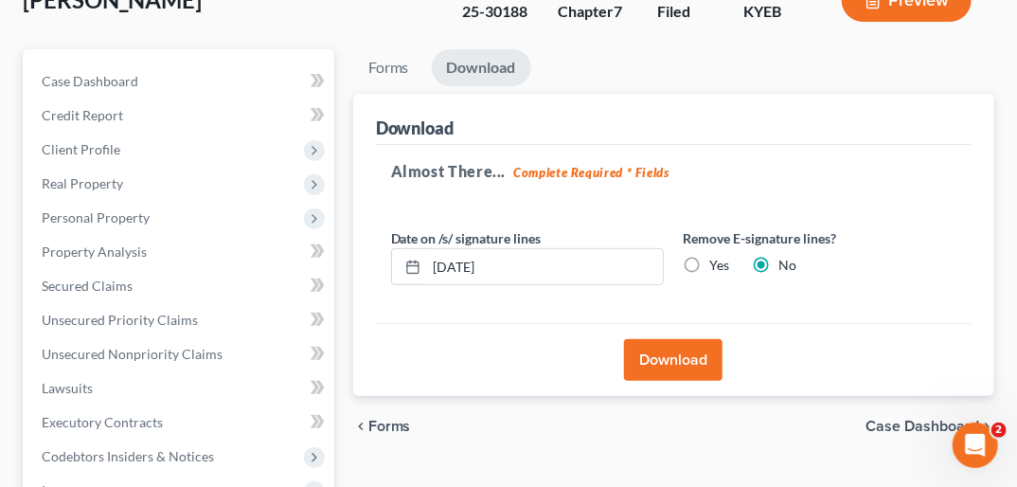
scroll to position [177, 0]
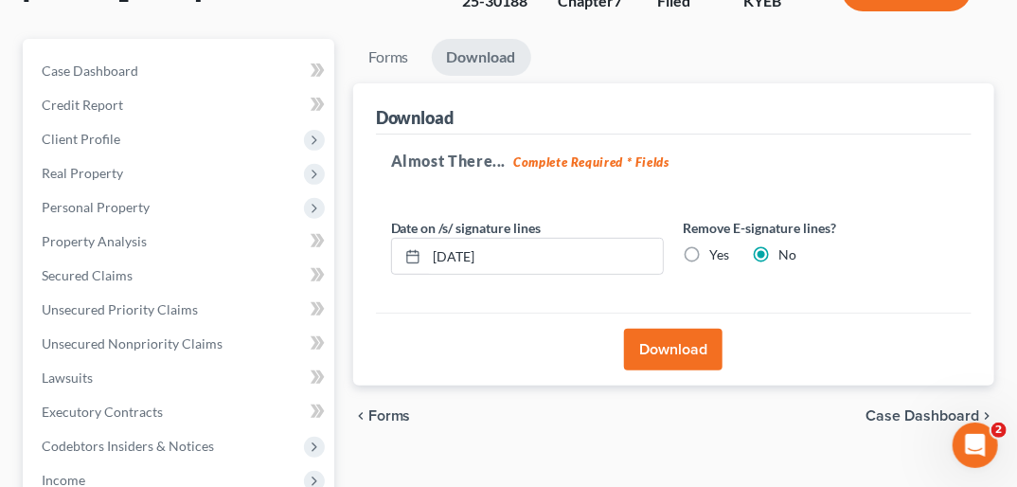
click at [676, 328] on button "Download" at bounding box center [673, 349] width 98 height 42
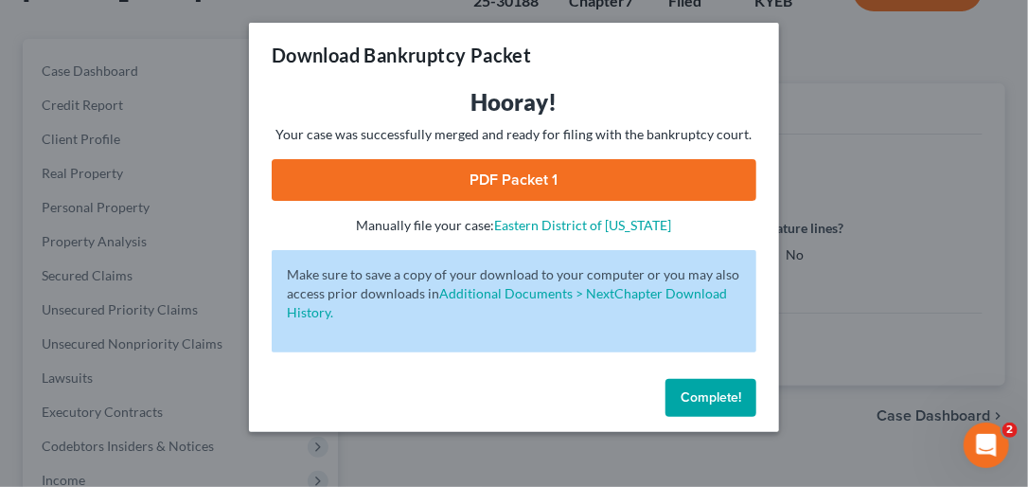
click at [636, 182] on link "PDF Packet 1" at bounding box center [514, 180] width 485 height 42
click at [706, 403] on span "Complete!" at bounding box center [711, 397] width 61 height 16
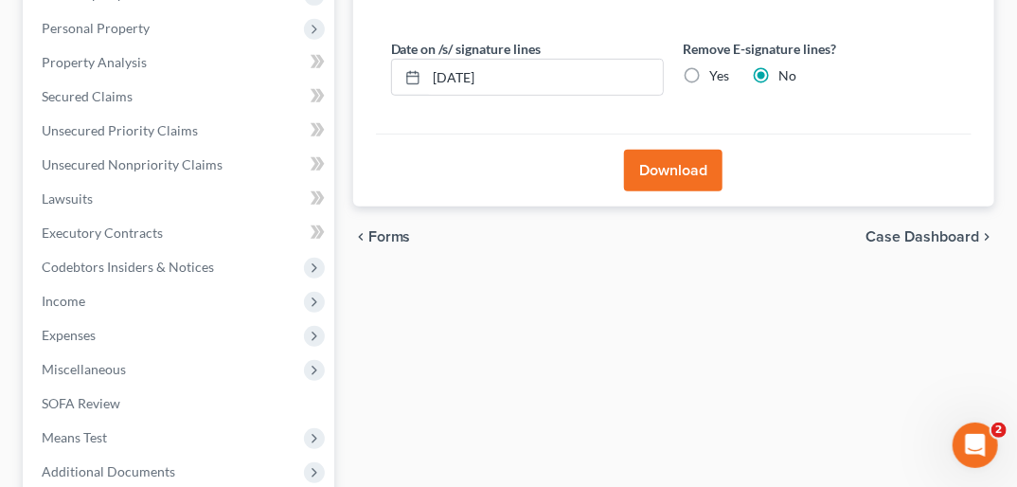
scroll to position [362, 0]
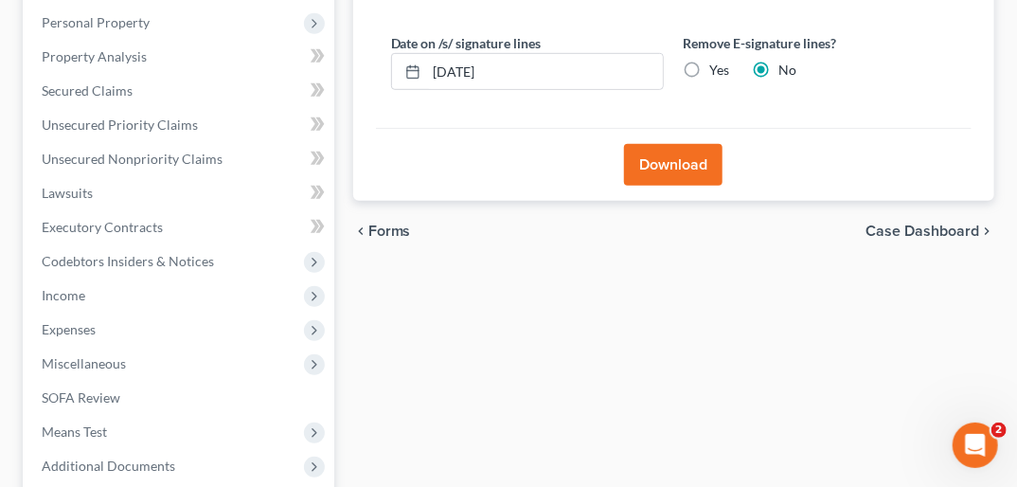
click at [387, 223] on span "Forms" at bounding box center [389, 230] width 43 height 15
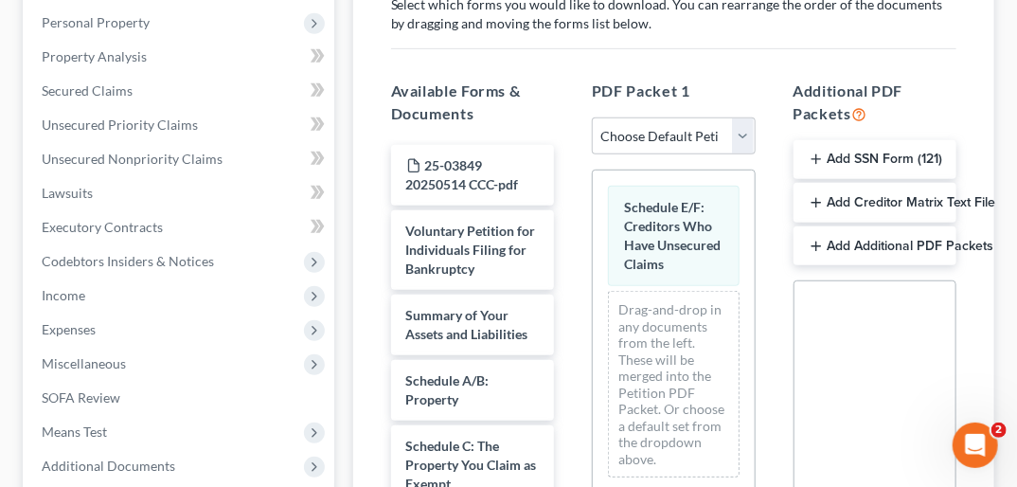
click at [724, 270] on div "[PERSON_NAME] Upgraded Case 25-30188 Chapter Chapter 7 Status Filed District [G…" at bounding box center [508, 298] width 1017 height 1098
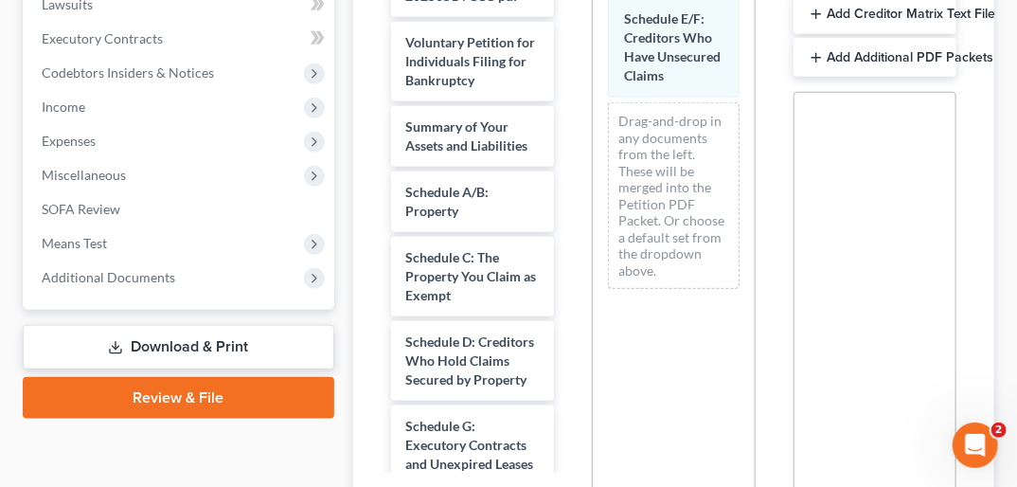
scroll to position [573, 0]
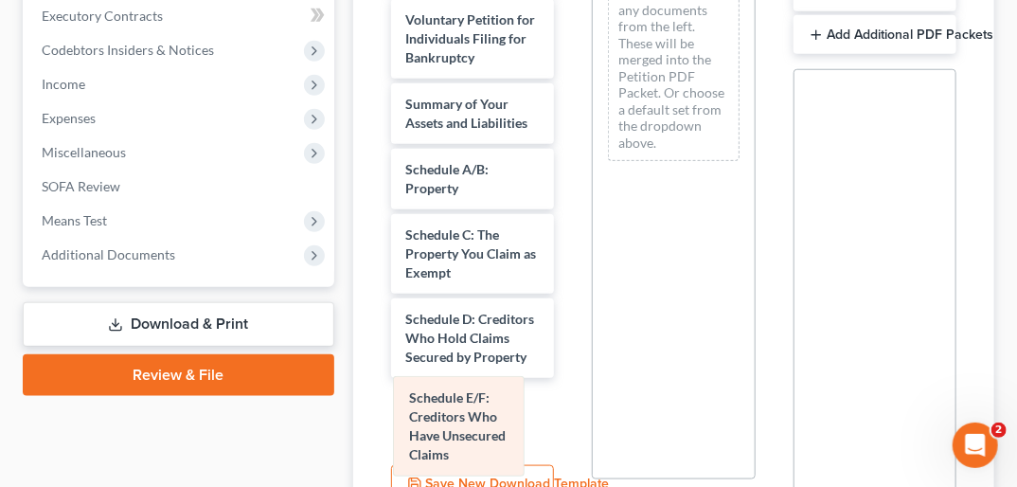
drag, startPoint x: 645, startPoint y: 21, endPoint x: 430, endPoint y: 458, distance: 487.3
click at [593, 176] on div "Schedule E/F: Creditors Who Have Unsecured Claims Schedule E/F: Creditors Who H…" at bounding box center [673, 67] width 161 height 217
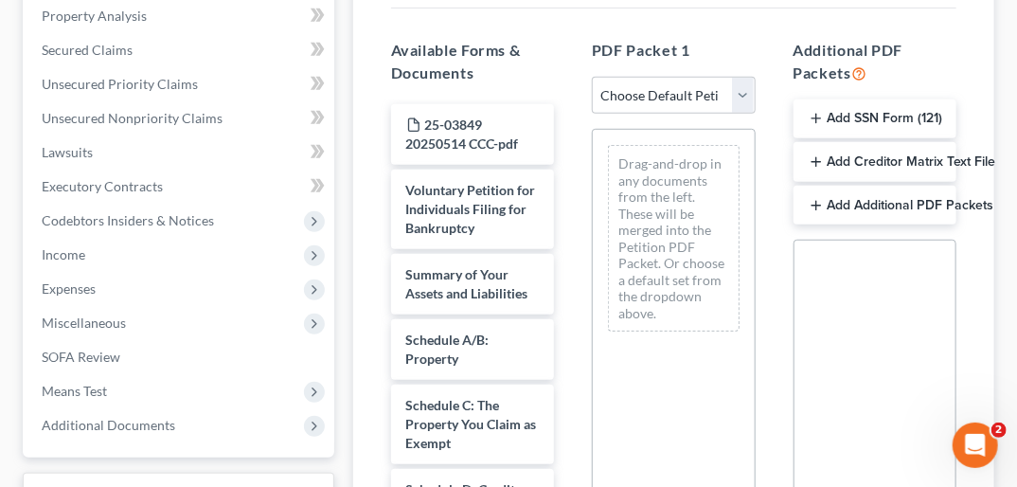
scroll to position [326, 0]
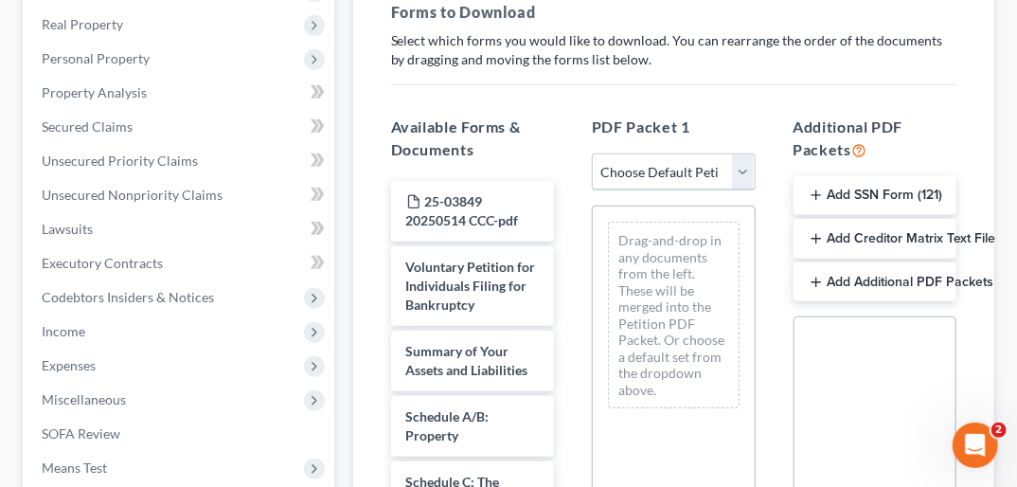
click at [724, 153] on select "Choose Default Petition PDF Packet Complete Bankruptcy Petition (all forms and …" at bounding box center [673, 172] width 163 height 38
select select "2"
click at [592, 153] on select "Choose Default Petition PDF Packet Complete Bankruptcy Petition (all forms and …" at bounding box center [673, 172] width 163 height 38
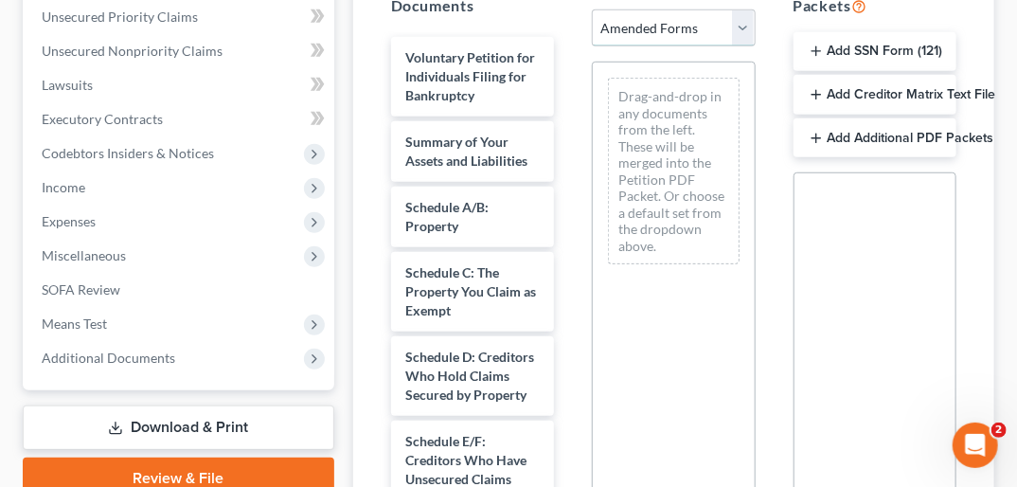
scroll to position [493, 0]
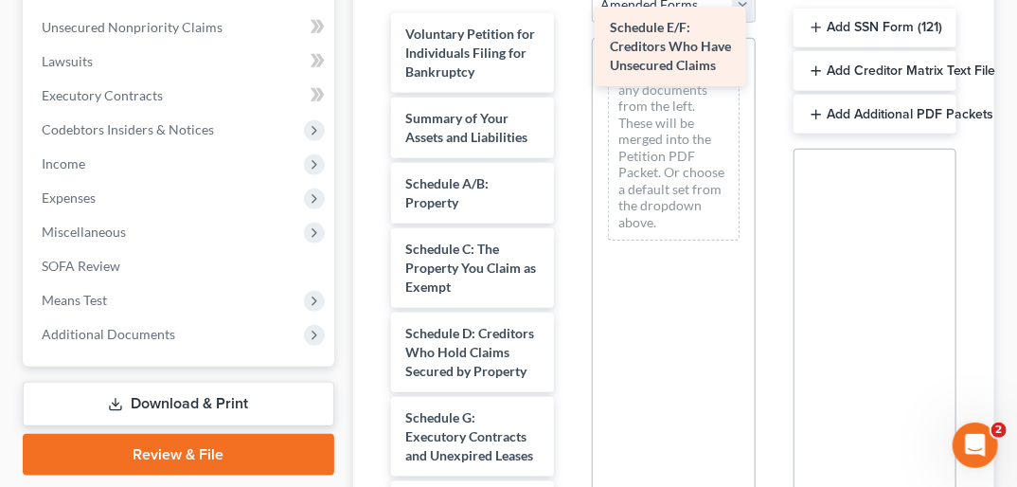
drag, startPoint x: 471, startPoint y: 437, endPoint x: 675, endPoint y: 45, distance: 441.6
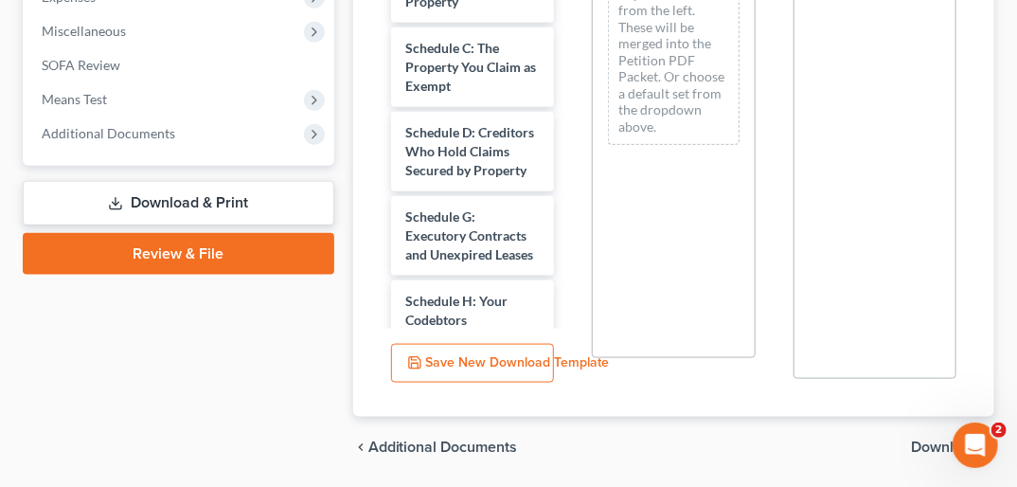
scroll to position [708, 0]
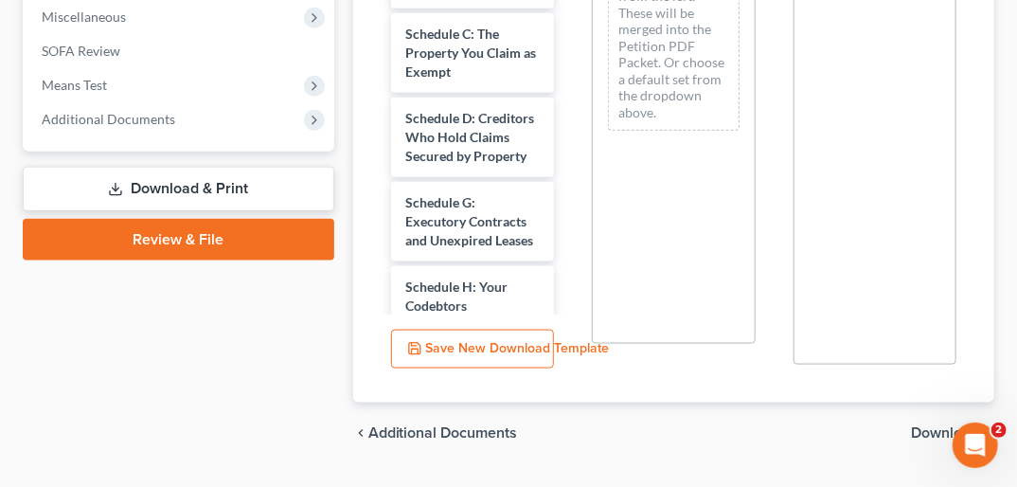
click at [724, 425] on span "Download" at bounding box center [945, 432] width 68 height 15
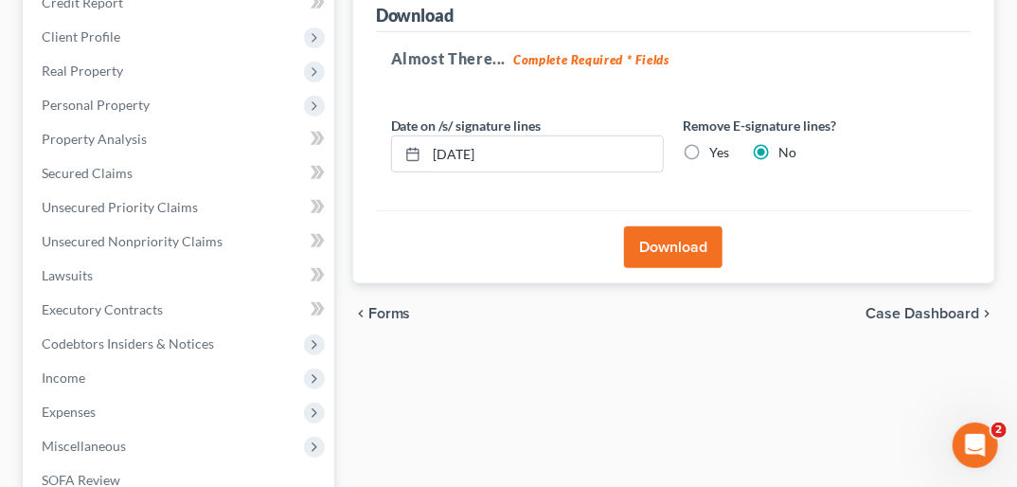
scroll to position [264, 0]
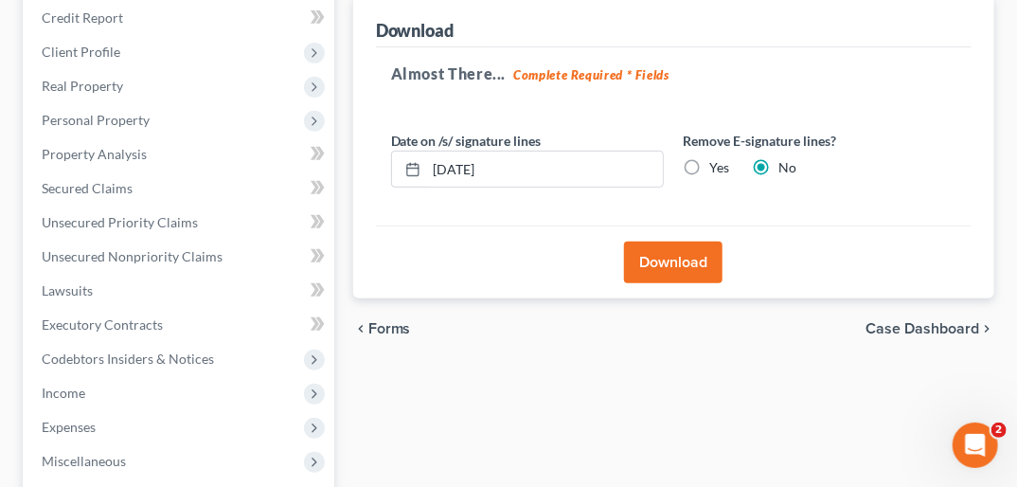
click at [694, 241] on button "Download" at bounding box center [673, 262] width 98 height 42
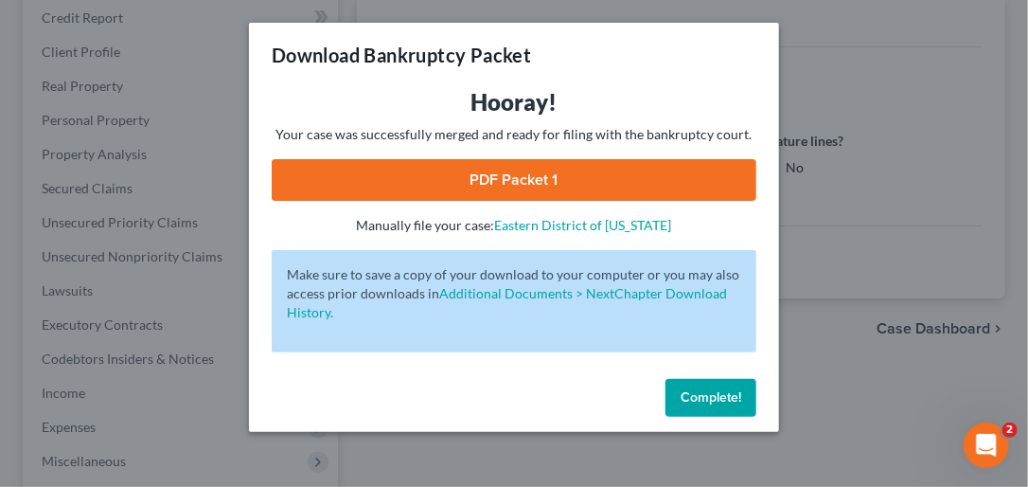
click at [603, 174] on link "PDF Packet 1" at bounding box center [514, 180] width 485 height 42
click at [698, 394] on span "Complete!" at bounding box center [711, 397] width 61 height 16
